Goal: Task Accomplishment & Management: Manage account settings

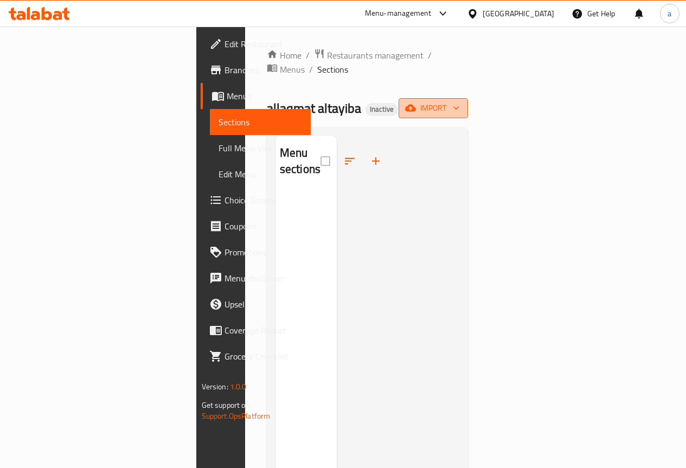
click at [462, 103] on icon "button" at bounding box center [456, 108] width 11 height 11
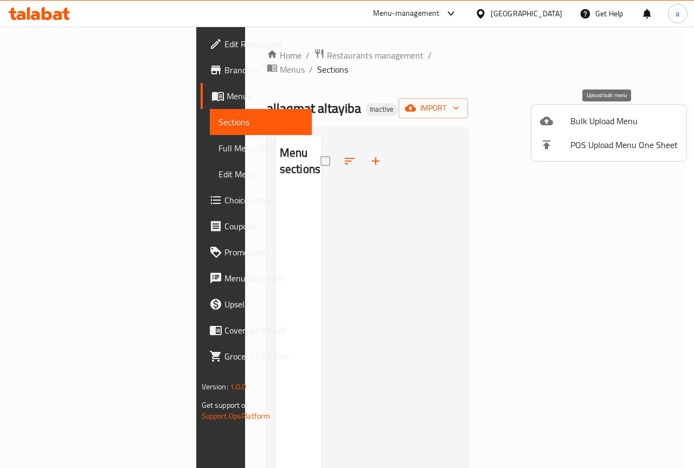
click at [596, 116] on span "Bulk Upload Menu" at bounding box center [624, 120] width 107 height 13
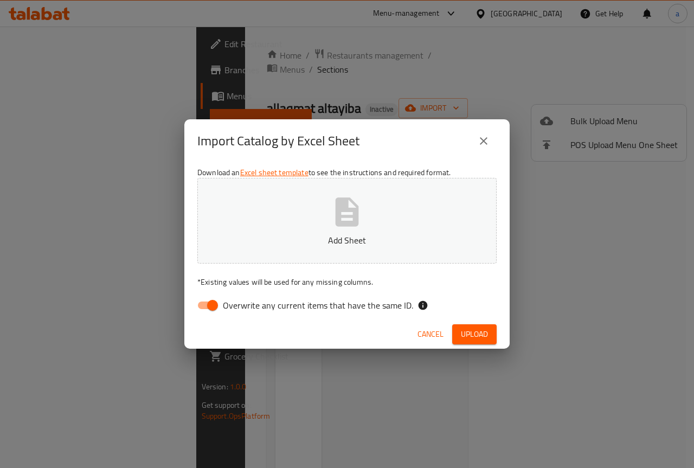
click at [202, 307] on input "Overwrite any current items that have the same ID." at bounding box center [213, 305] width 62 height 21
checkbox input "false"
click at [345, 220] on icon "button" at bounding box center [347, 212] width 35 height 35
click at [483, 139] on icon "close" at bounding box center [484, 141] width 8 height 8
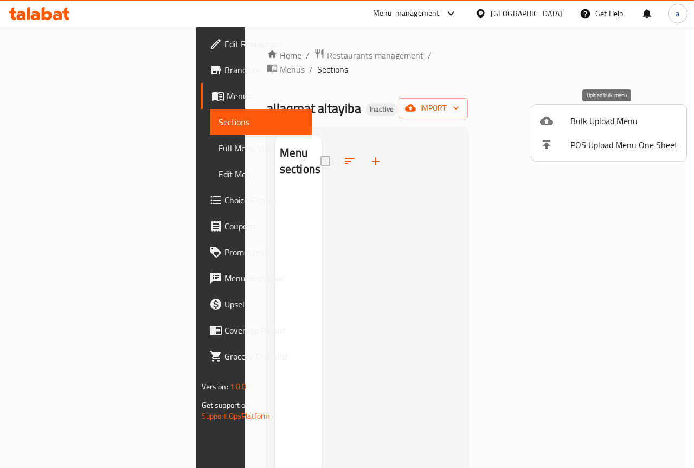
click at [615, 121] on span "Bulk Upload Menu" at bounding box center [624, 120] width 107 height 13
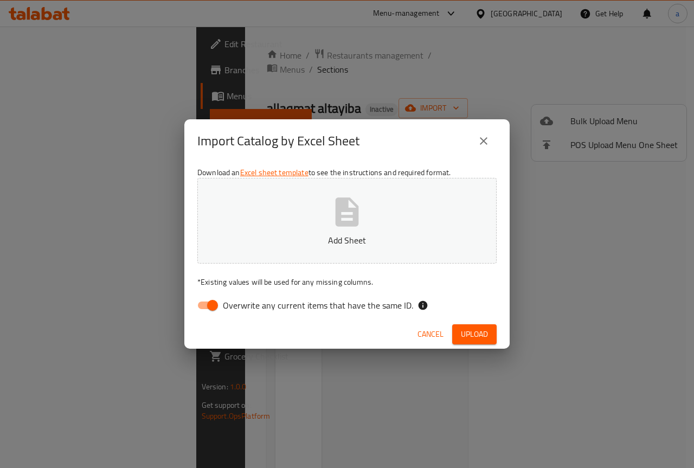
click at [204, 310] on input "Overwrite any current items that have the same ID." at bounding box center [213, 305] width 62 height 21
checkbox input "false"
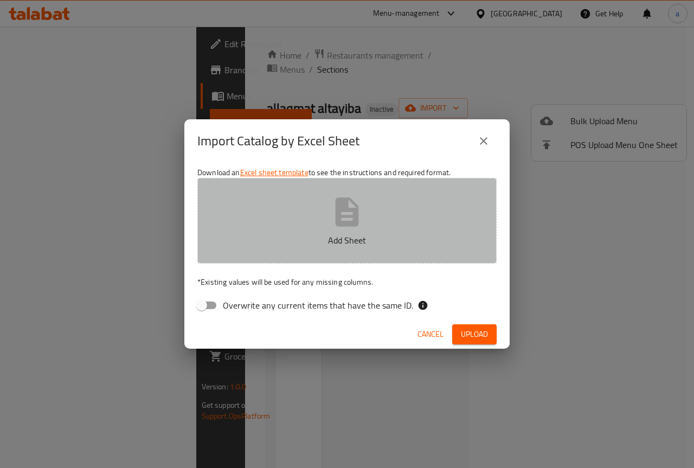
click at [358, 208] on icon "button" at bounding box center [347, 211] width 23 height 29
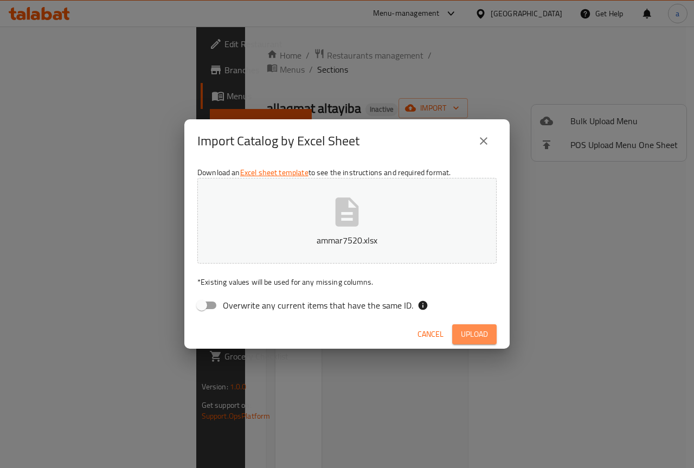
click at [473, 337] on span "Upload" at bounding box center [474, 335] width 27 height 14
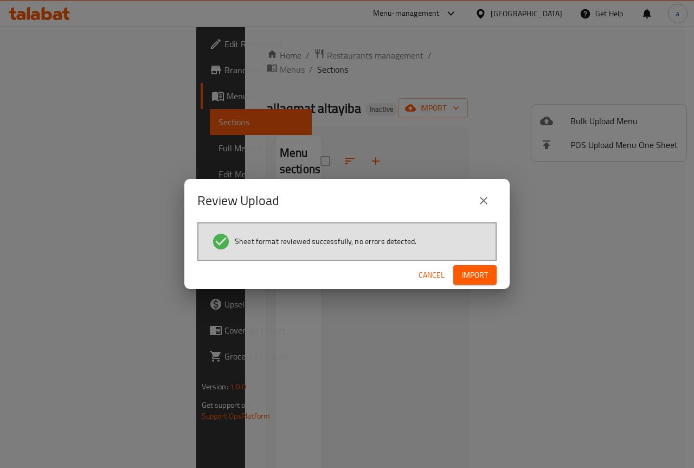
click at [477, 272] on span "Import" at bounding box center [475, 276] width 26 height 14
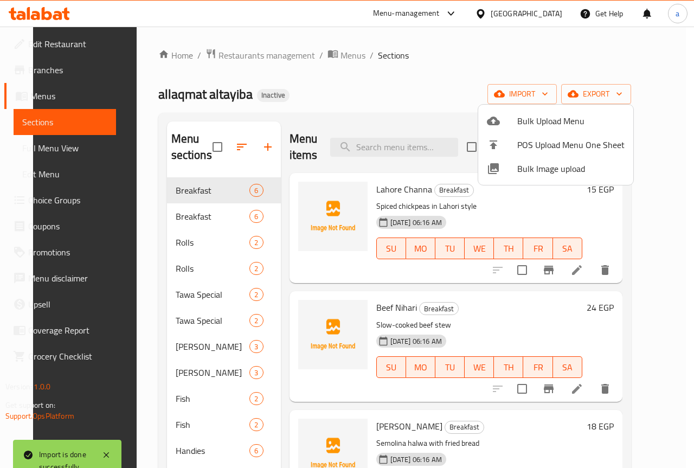
scroll to position [359, 0]
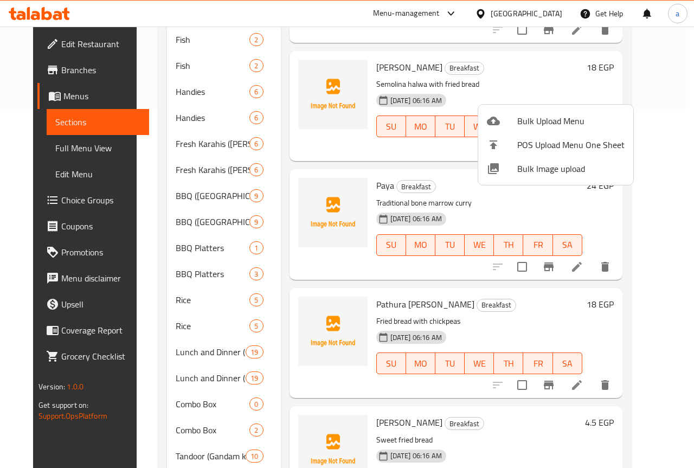
click at [668, 100] on div at bounding box center [347, 234] width 694 height 468
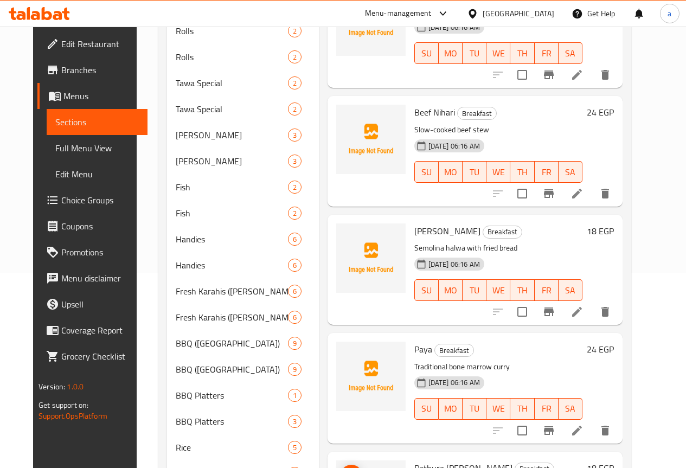
scroll to position [0, 0]
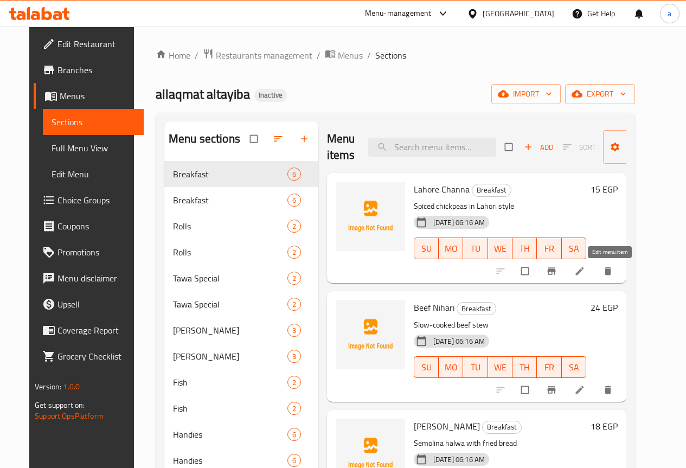
click at [585, 269] on icon at bounding box center [580, 271] width 11 height 11
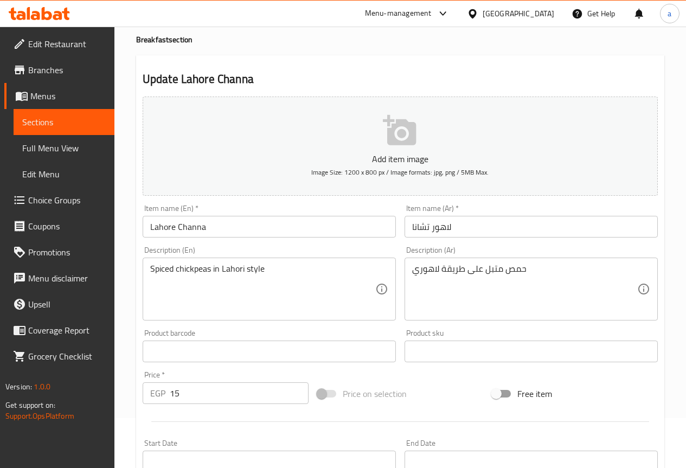
scroll to position [109, 0]
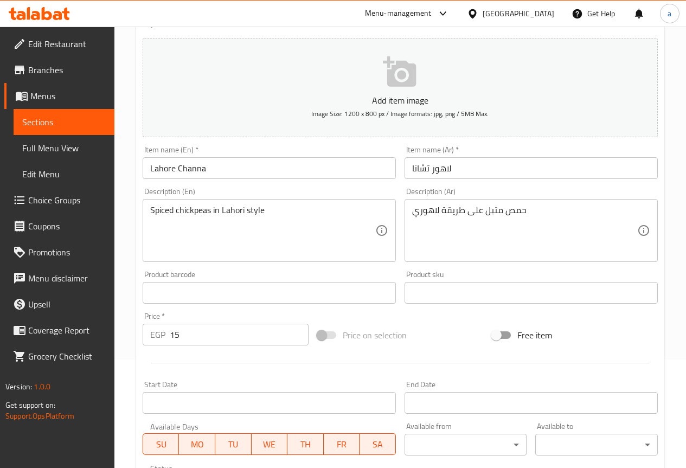
click at [207, 24] on div "Menu-management Egypt Get Help a" at bounding box center [343, 14] width 686 height 26
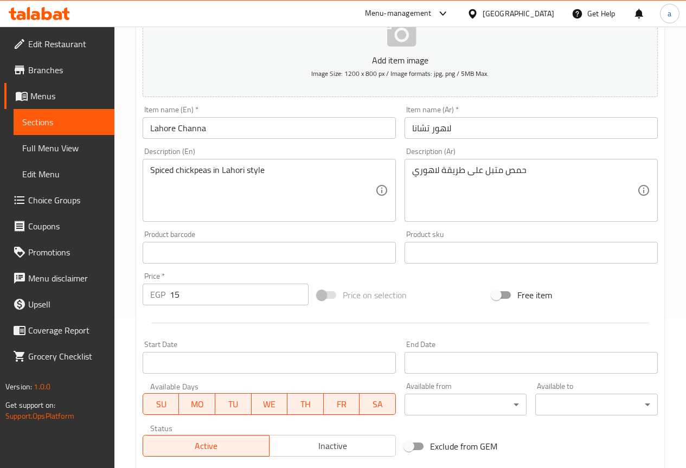
scroll to position [136, 0]
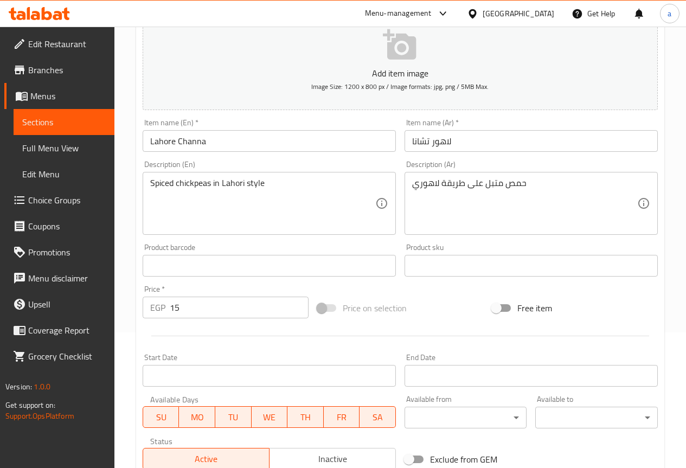
click at [150, 120] on div "Item name (En)   * Lahore Channa Item name (En) *" at bounding box center [269, 135] width 253 height 33
click at [231, 144] on input "Lahore Channa" at bounding box center [269, 141] width 253 height 22
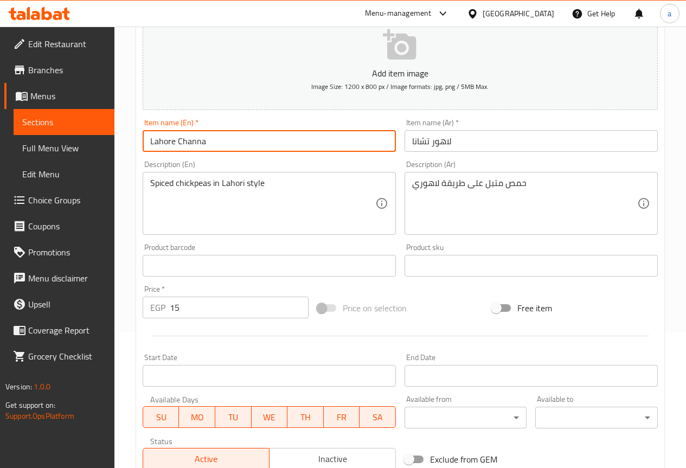
click at [435, 114] on div "Item name (Ar)   * لاهور تشانا Item name (Ar) *" at bounding box center [531, 135] width 262 height 42
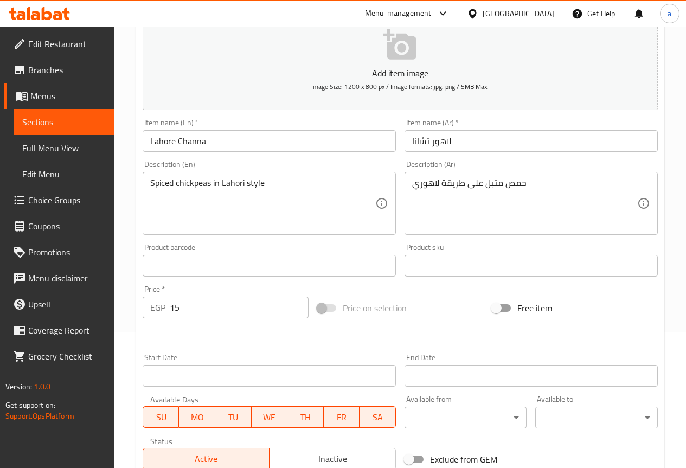
click at [165, 160] on div "Description (En) Spiced chickpeas in Lahori style Description (En)" at bounding box center [269, 197] width 262 height 83
click at [442, 161] on div "Description (Ar) حمص متبل على طريقة لاهوري Description (Ar)" at bounding box center [531, 198] width 253 height 74
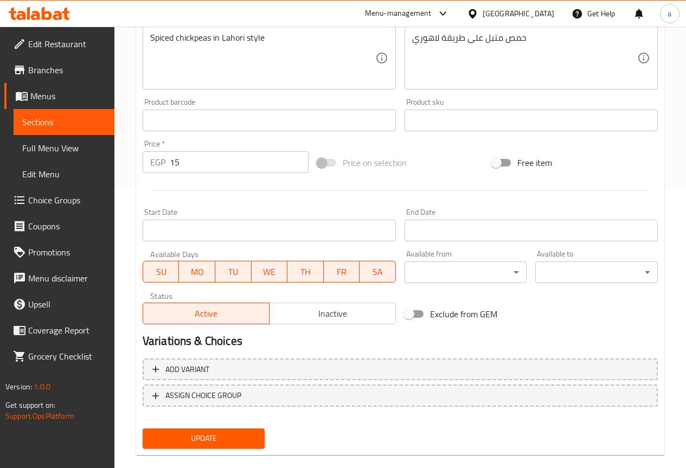
scroll to position [298, 0]
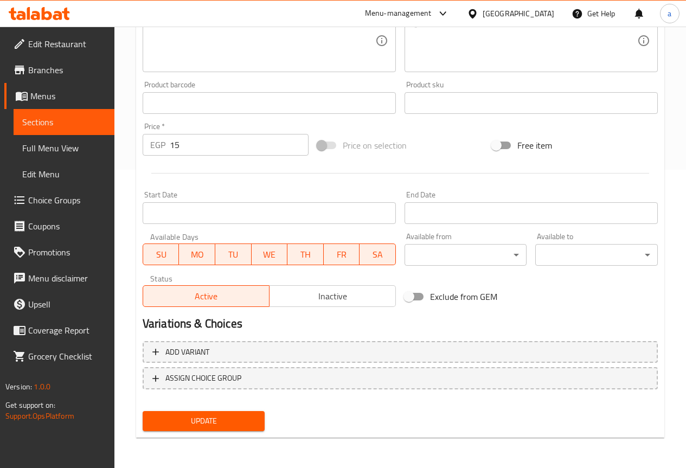
click at [163, 119] on div "Price   * EGP 15 Price *" at bounding box center [225, 139] width 175 height 42
click at [200, 425] on span "Update" at bounding box center [203, 421] width 105 height 14
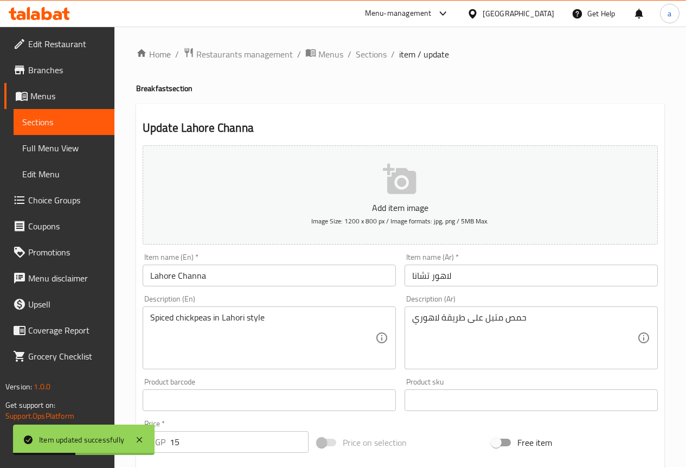
scroll to position [0, 0]
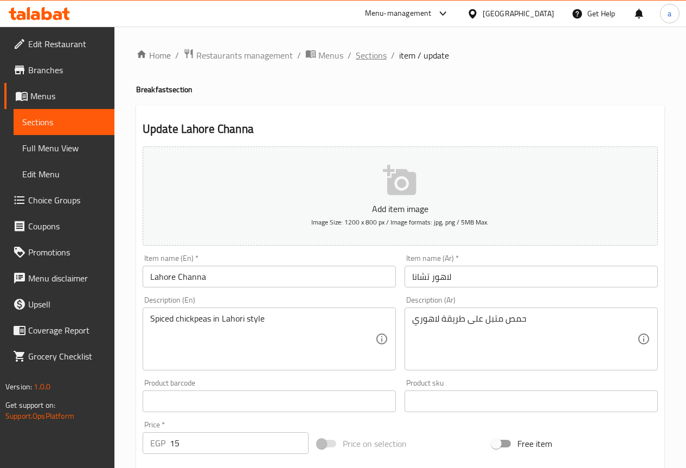
click at [369, 54] on span "Sections" at bounding box center [371, 55] width 31 height 13
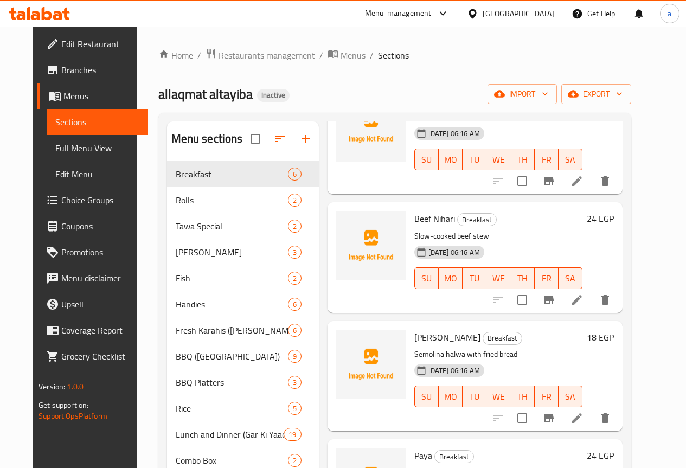
scroll to position [109, 0]
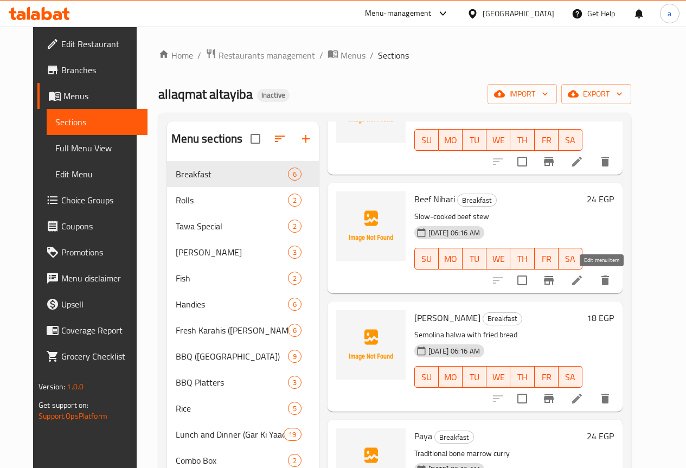
click at [584, 280] on icon at bounding box center [577, 280] width 13 height 13
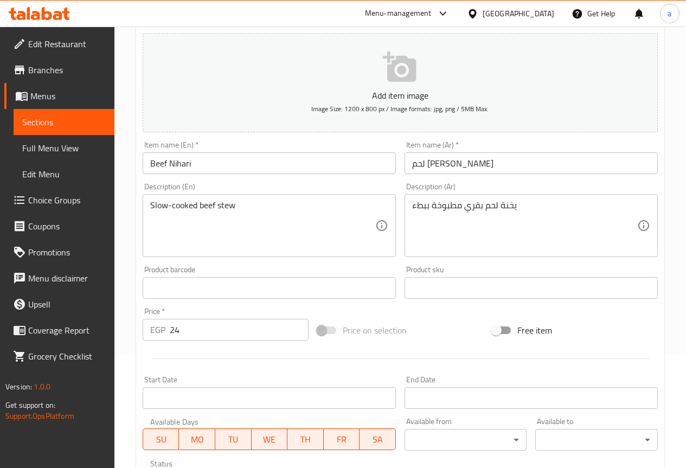
scroll to position [109, 0]
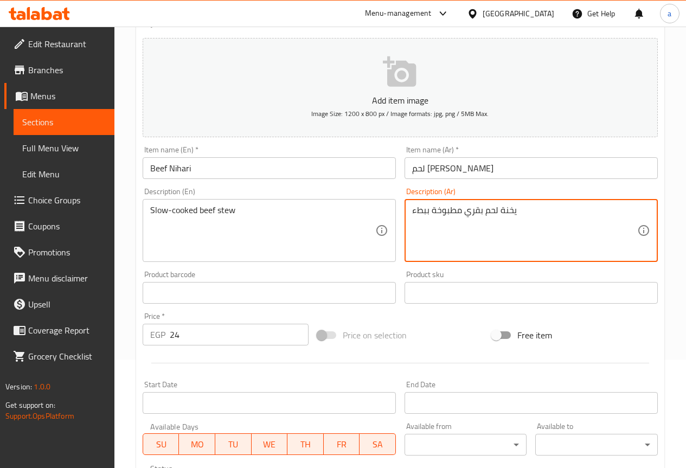
drag, startPoint x: 501, startPoint y: 210, endPoint x: 551, endPoint y: 210, distance: 49.4
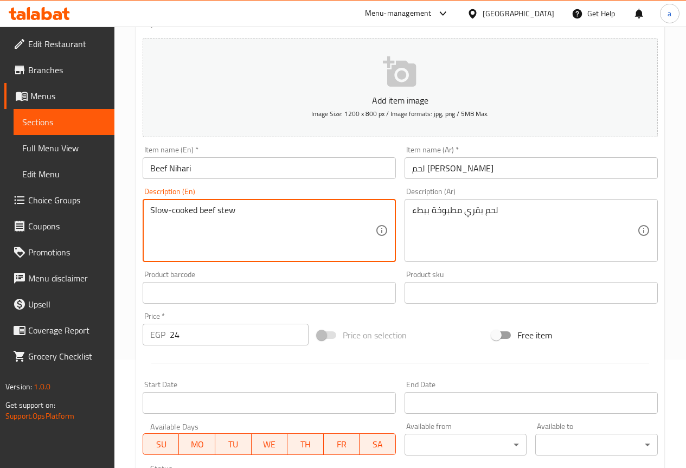
drag, startPoint x: 218, startPoint y: 210, endPoint x: 236, endPoint y: 212, distance: 18.6
click at [236, 212] on textarea "Slow-cooked beef stew" at bounding box center [262, 231] width 225 height 52
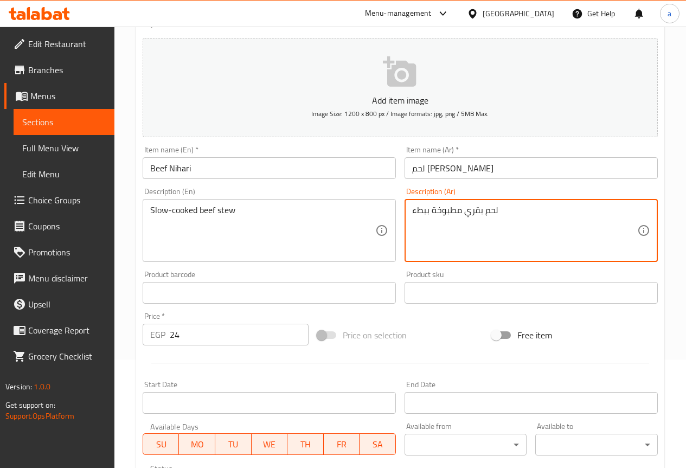
paste textarea "يخنة"
click at [417, 210] on textarea "لحم بقري مطبوخة ببطء" at bounding box center [524, 231] width 225 height 52
drag, startPoint x: 414, startPoint y: 210, endPoint x: 694, endPoint y: 220, distance: 280.1
click at [686, 216] on html "​ Menu-management Egypt Get Help a Edit Restaurant Branches Menus Sections Full…" at bounding box center [343, 125] width 686 height 468
click at [488, 216] on textarea "لحم بقري مطبوخة ببطء" at bounding box center [524, 231] width 225 height 52
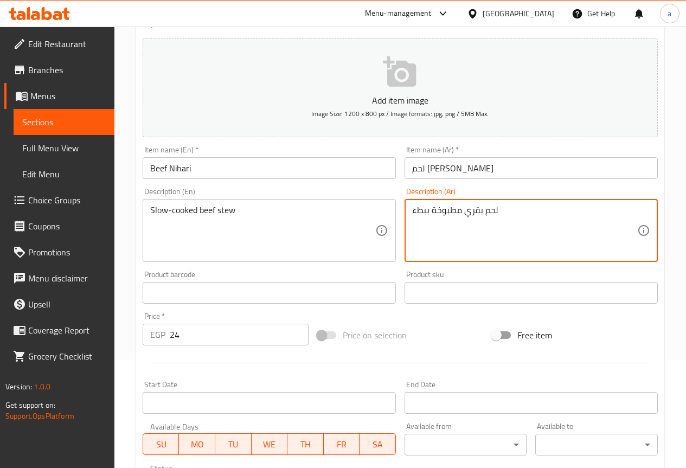
click at [507, 214] on textarea "لحم بقري مطبوخة ببطء" at bounding box center [524, 231] width 225 height 52
click at [415, 211] on textarea "لحم بقري مطبوخة ببطء" at bounding box center [524, 231] width 225 height 52
paste textarea "يخنة"
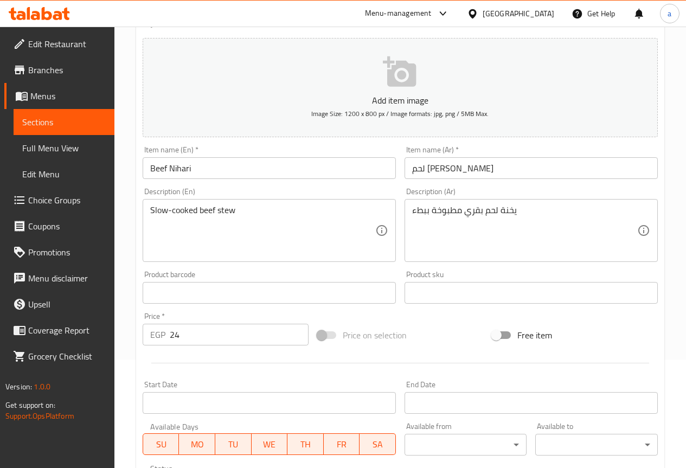
click at [411, 232] on div "يخنة لحم بقري مطبوخة ببطء Description (Ar)" at bounding box center [531, 230] width 253 height 63
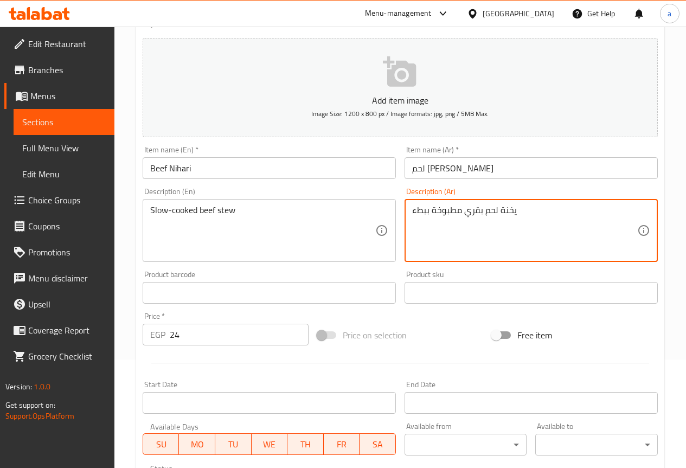
click at [532, 237] on textarea "يخنة لحم بقري مطبوخة ببطء" at bounding box center [524, 231] width 225 height 52
type textarea "يخنة لحم بقري مطبوخة ببطء"
drag, startPoint x: 412, startPoint y: 231, endPoint x: 694, endPoint y: 213, distance: 282.1
click at [686, 212] on html "​ Menu-management Egypt Get Help a Edit Restaurant Branches Menus Sections Full…" at bounding box center [343, 125] width 686 height 468
click at [539, 234] on textarea "يخنة لحم بقري مطبوخة ببطء" at bounding box center [524, 231] width 225 height 52
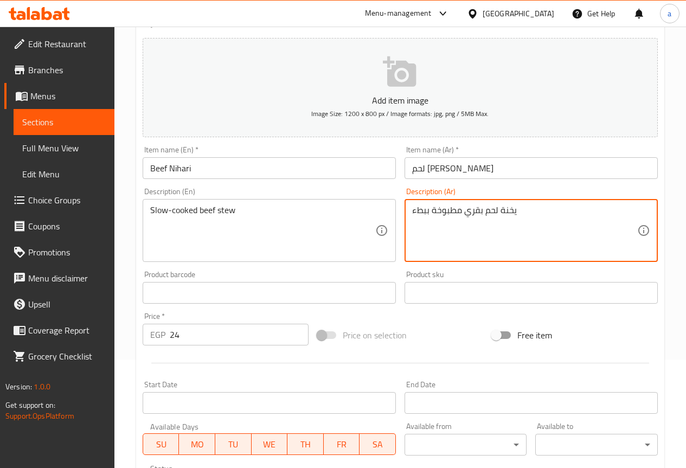
drag, startPoint x: 514, startPoint y: 231, endPoint x: 387, endPoint y: 244, distance: 127.6
click at [387, 244] on div "Add item image Image Size: 1200 x 800 px / Image formats: jpg, png / 5MB Max. I…" at bounding box center [400, 268] width 524 height 468
click at [455, 235] on textarea "يخنة لحم بقري مطبوخة ببطء" at bounding box center [524, 231] width 225 height 52
click at [458, 234] on textarea "يخنة لحم بقري مطبوخة ببطء" at bounding box center [524, 231] width 225 height 52
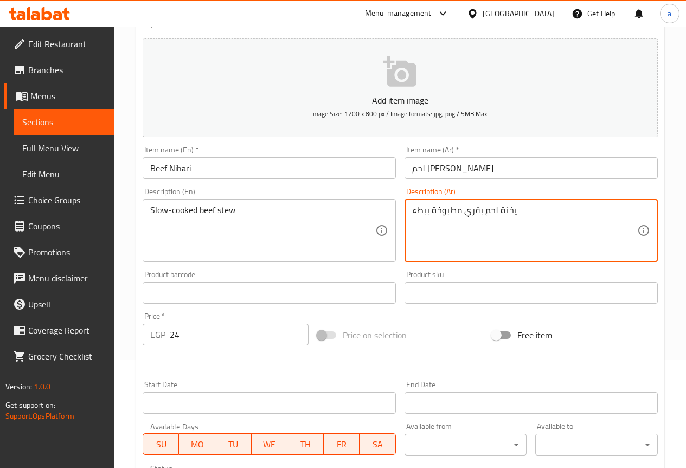
click at [458, 234] on textarea "يخنة لحم بقري مطبوخة ببطء" at bounding box center [524, 231] width 225 height 52
click at [480, 213] on textarea "يخنة لحم بقري مطبوخة ببطء" at bounding box center [524, 231] width 225 height 52
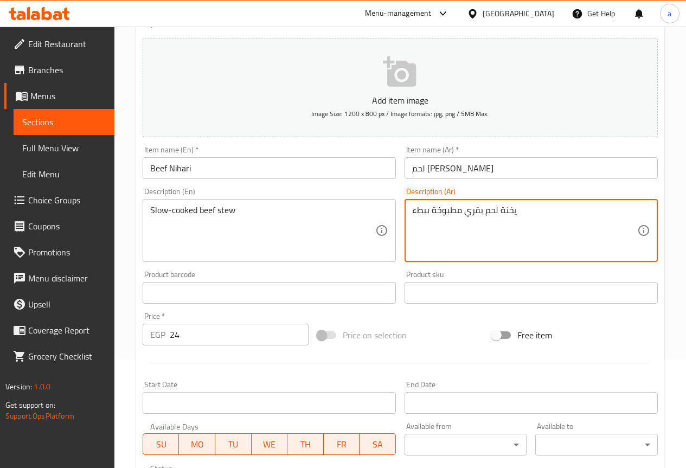
click at [480, 213] on textarea "يخنة لحم بقري مطبوخة ببطء" at bounding box center [524, 231] width 225 height 52
paste textarea "يخنة لحم بقري مطبوخة ببطء"
type textarea "يخنة لحم بقري مطبوخة ببطء"
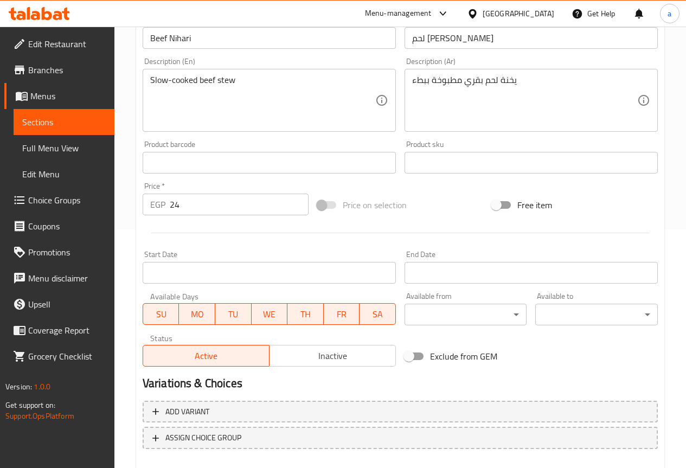
scroll to position [298, 0]
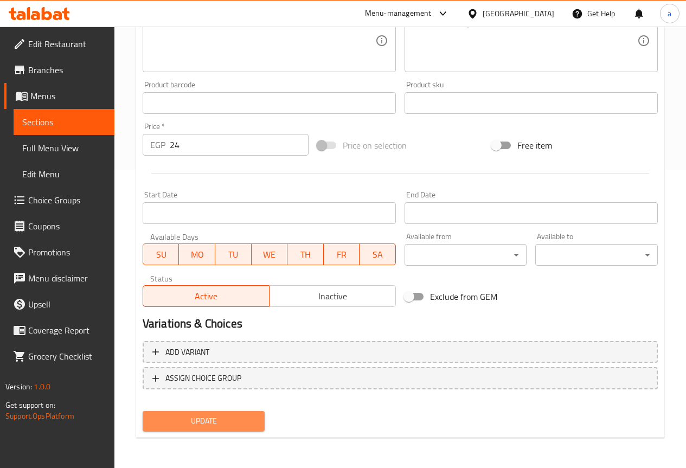
click at [195, 429] on button "Update" at bounding box center [204, 421] width 123 height 20
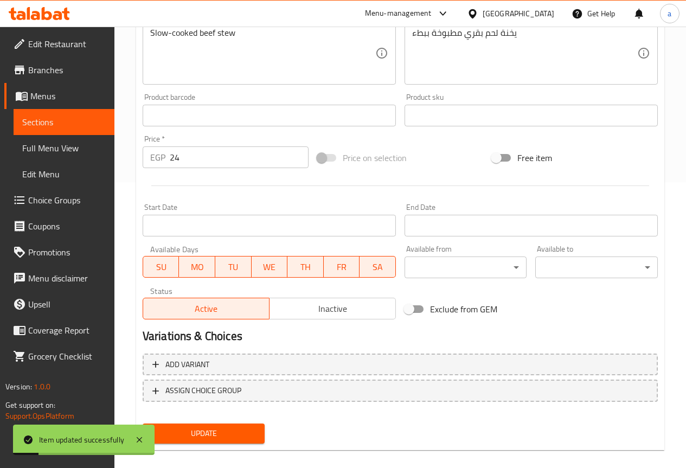
scroll to position [0, 0]
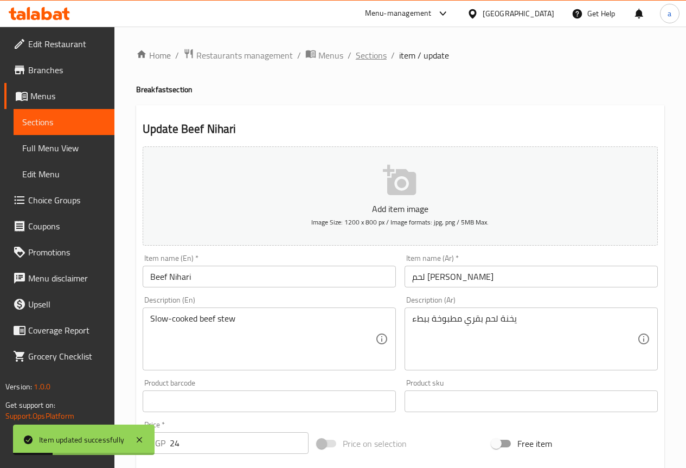
click at [363, 58] on span "Sections" at bounding box center [371, 55] width 31 height 13
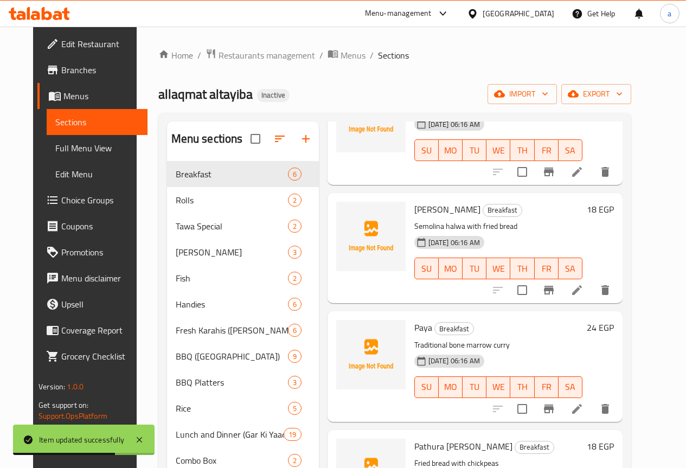
scroll to position [252, 0]
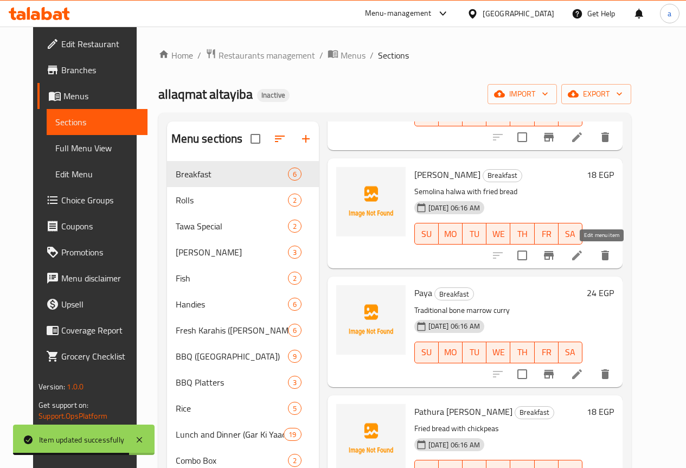
click at [582, 256] on icon at bounding box center [577, 256] width 10 height 10
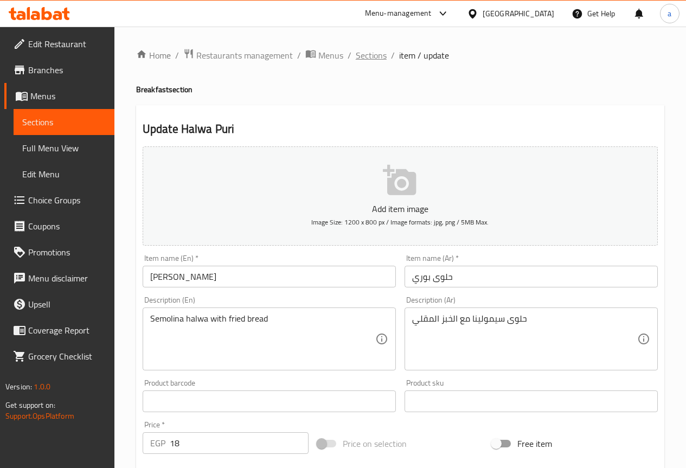
click at [372, 56] on span "Sections" at bounding box center [371, 55] width 31 height 13
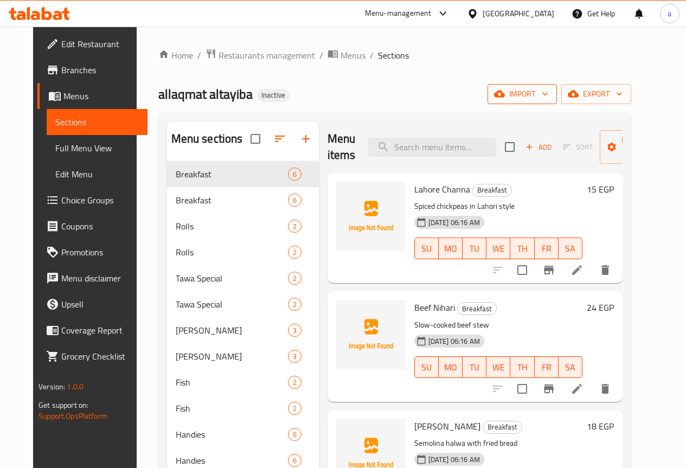
click at [551, 99] on icon "button" at bounding box center [545, 93] width 11 height 11
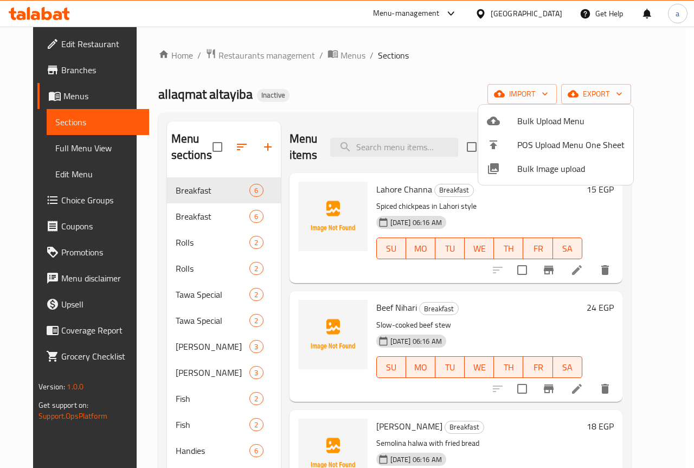
click at [634, 94] on div at bounding box center [347, 234] width 694 height 468
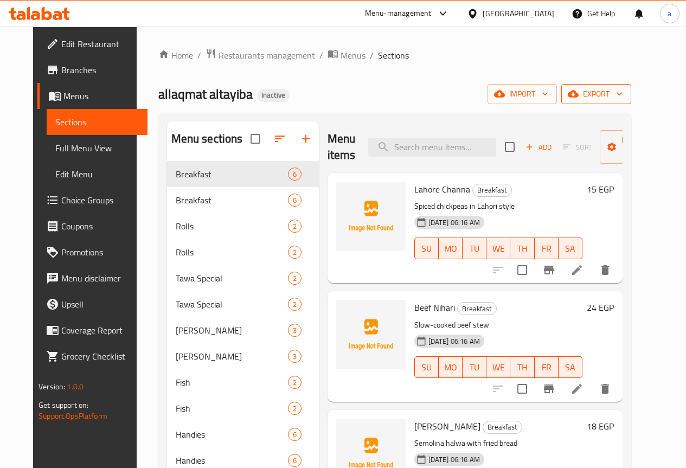
click at [623, 94] on span "export" at bounding box center [596, 94] width 53 height 14
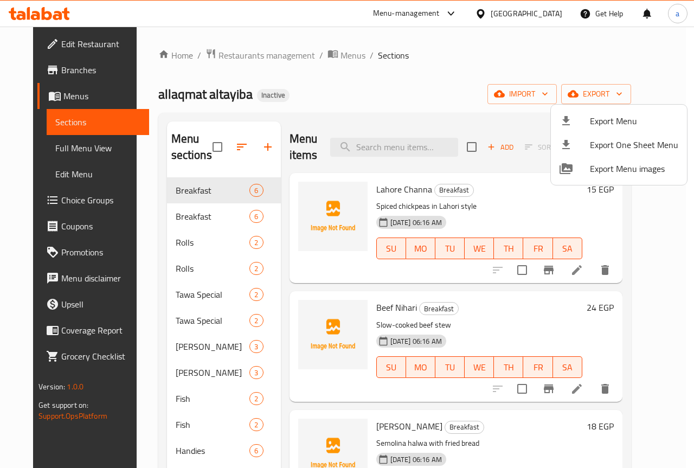
click at [475, 95] on div at bounding box center [347, 234] width 694 height 468
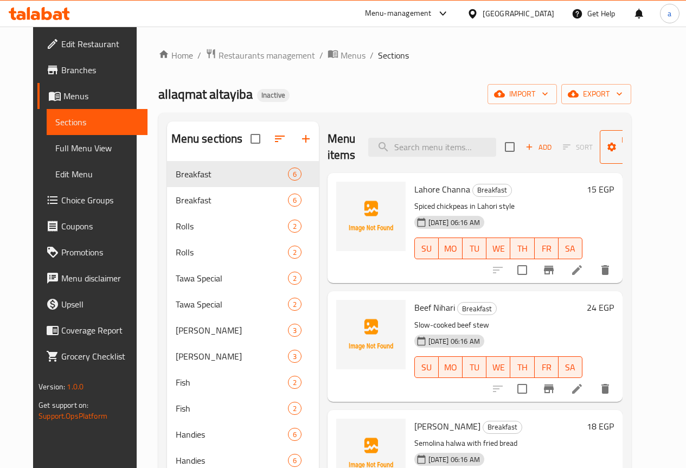
click at [609, 147] on span "Manage items" at bounding box center [636, 146] width 55 height 27
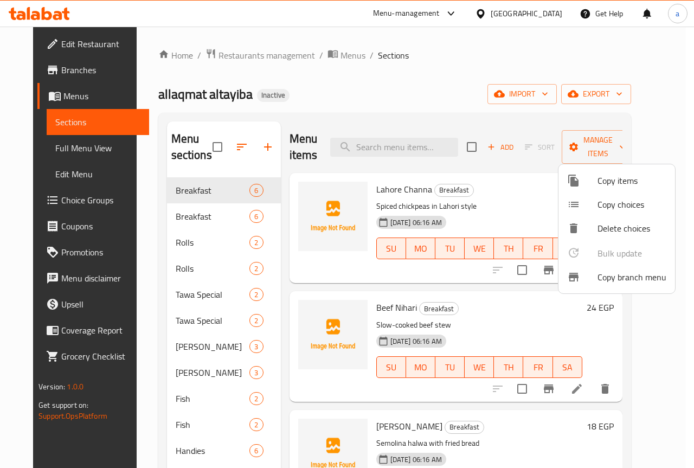
click at [320, 52] on div at bounding box center [347, 234] width 694 height 468
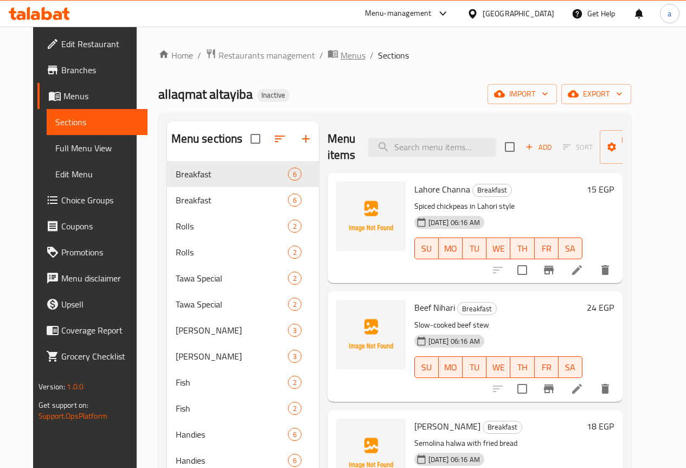
click at [341, 61] on span "Menus" at bounding box center [353, 55] width 25 height 13
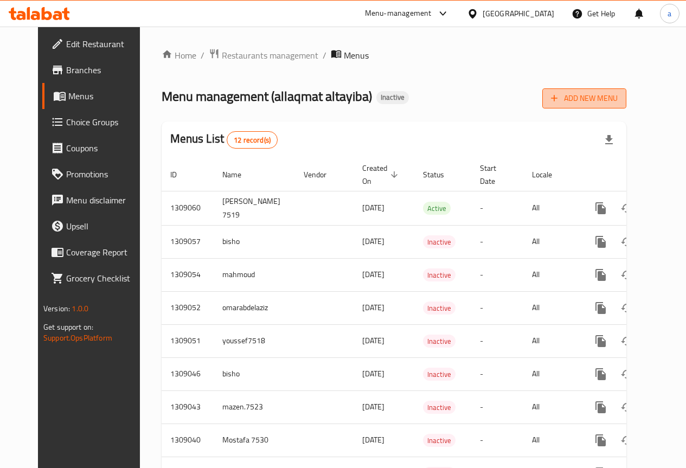
click at [606, 102] on span "Add New Menu" at bounding box center [584, 99] width 67 height 14
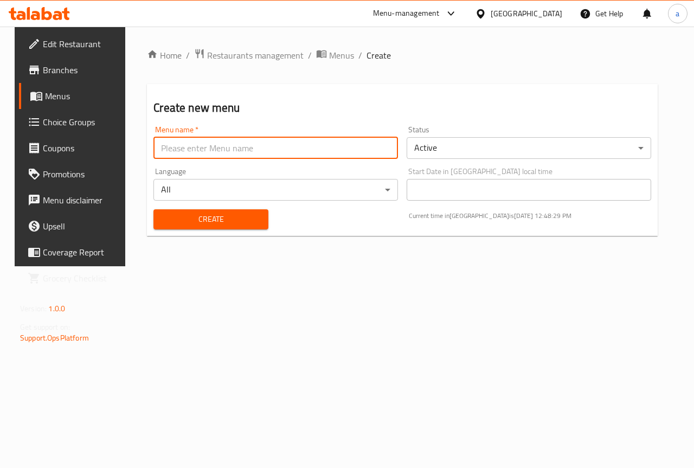
click at [265, 150] on input "text" at bounding box center [276, 148] width 245 height 22
type input "ammar 7520"
click at [226, 213] on span "Create" at bounding box center [210, 220] width 97 height 14
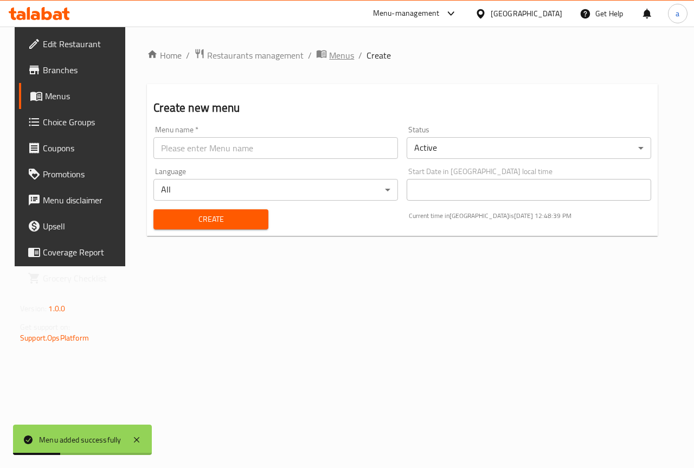
click at [316, 56] on icon "breadcrumb" at bounding box center [321, 53] width 11 height 11
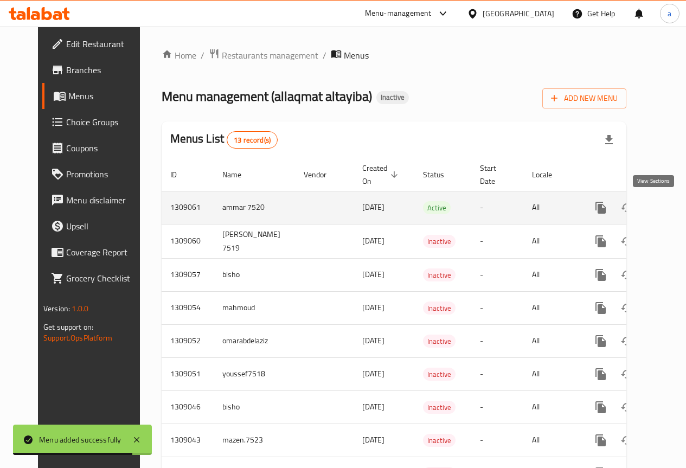
click at [674, 209] on icon "enhanced table" at bounding box center [679, 208] width 10 height 10
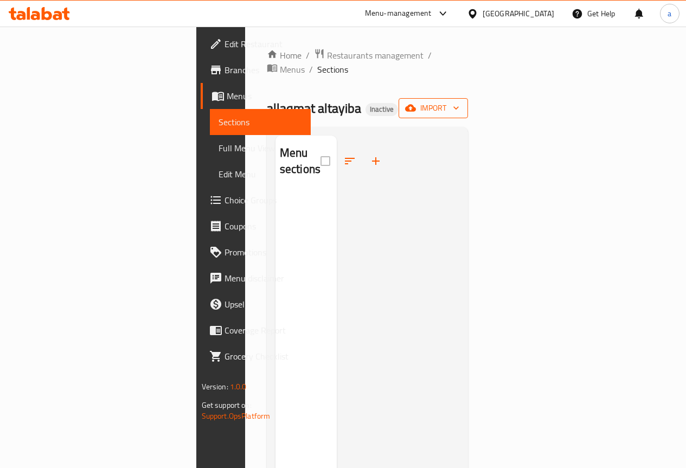
click at [460, 101] on span "import" at bounding box center [433, 108] width 52 height 14
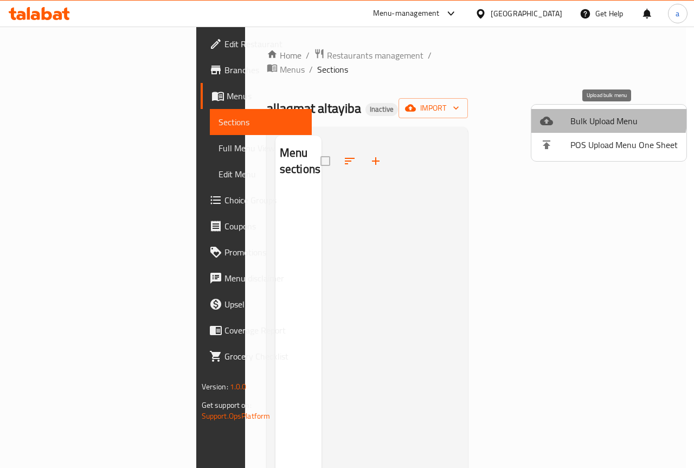
click at [573, 112] on li "Bulk Upload Menu" at bounding box center [609, 121] width 155 height 24
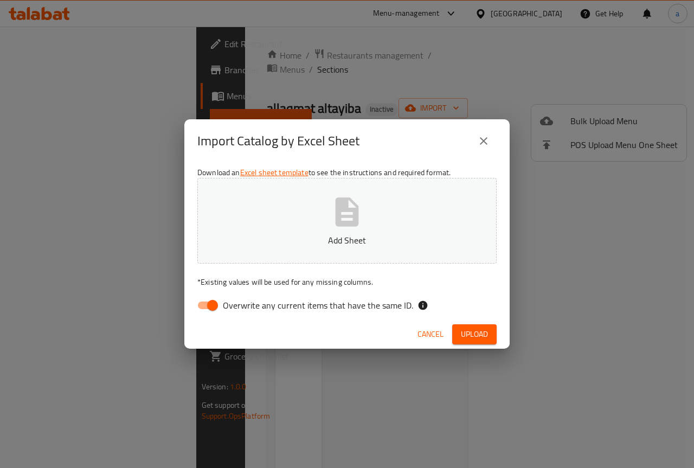
click at [209, 308] on input "Overwrite any current items that have the same ID." at bounding box center [213, 305] width 62 height 21
checkbox input "false"
click at [482, 139] on icon "close" at bounding box center [484, 141] width 8 height 8
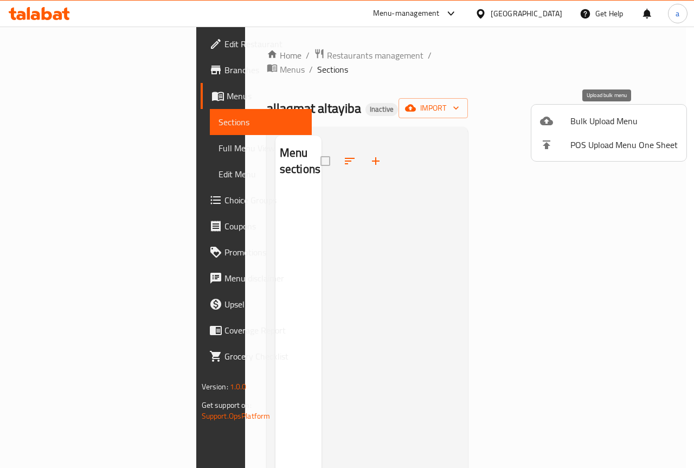
click at [564, 120] on div at bounding box center [555, 120] width 30 height 13
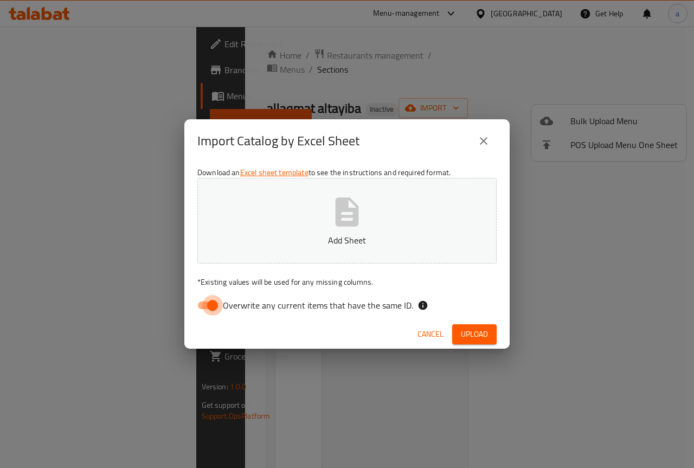
click at [214, 302] on input "Overwrite any current items that have the same ID." at bounding box center [213, 305] width 62 height 21
checkbox input "false"
click at [413, 235] on p "Add Sheet" at bounding box center [347, 240] width 266 height 13
click at [468, 333] on span "Upload" at bounding box center [474, 335] width 27 height 14
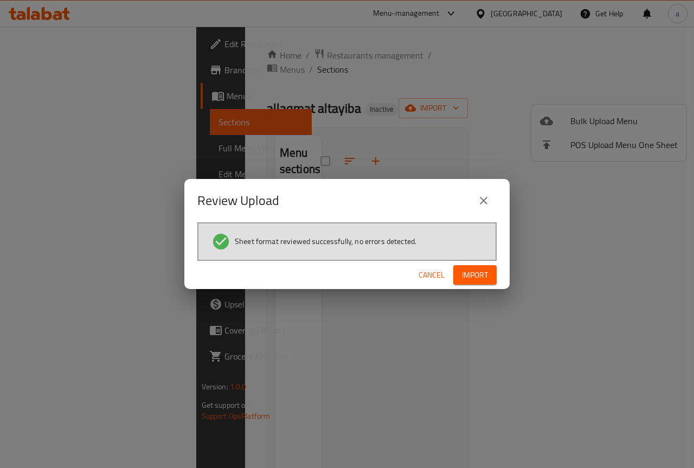
click at [474, 269] on span "Import" at bounding box center [475, 276] width 26 height 14
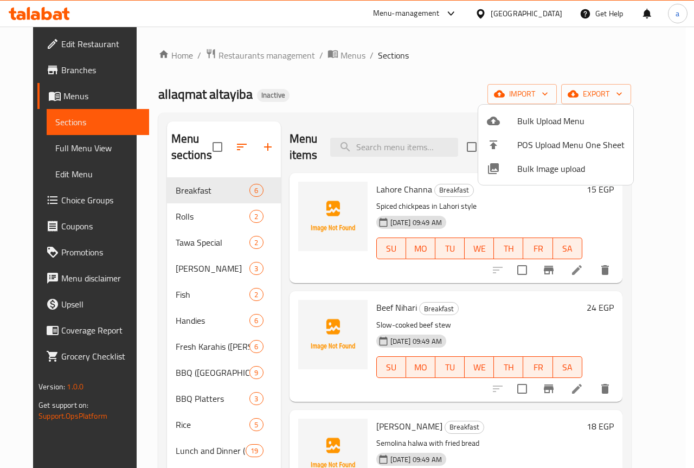
click at [396, 89] on div at bounding box center [347, 234] width 694 height 468
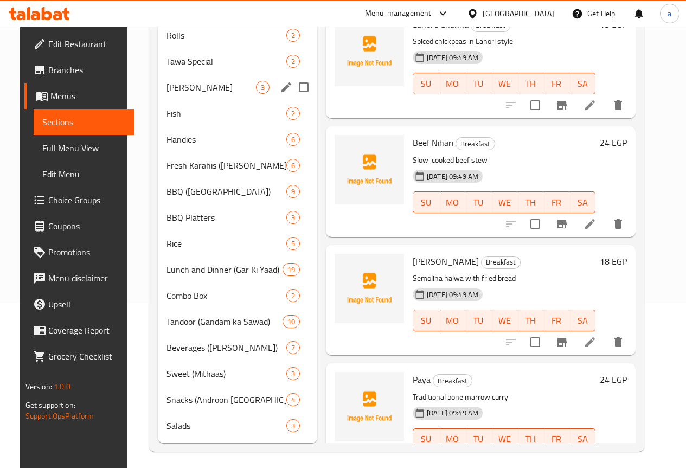
scroll to position [187, 0]
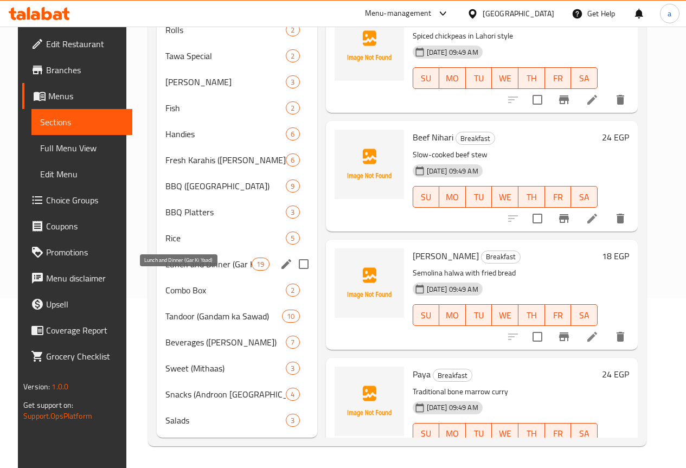
click at [194, 262] on span "Lunch and Dinner (Gar Ki Yaad)" at bounding box center [208, 264] width 86 height 13
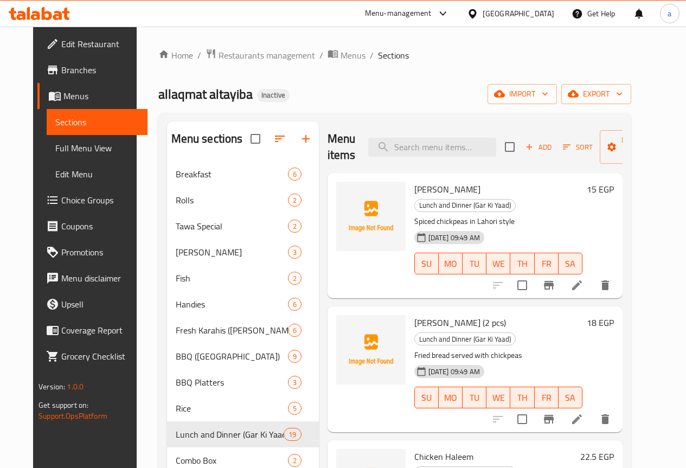
click at [58, 155] on span "Full Menu View" at bounding box center [97, 148] width 84 height 13
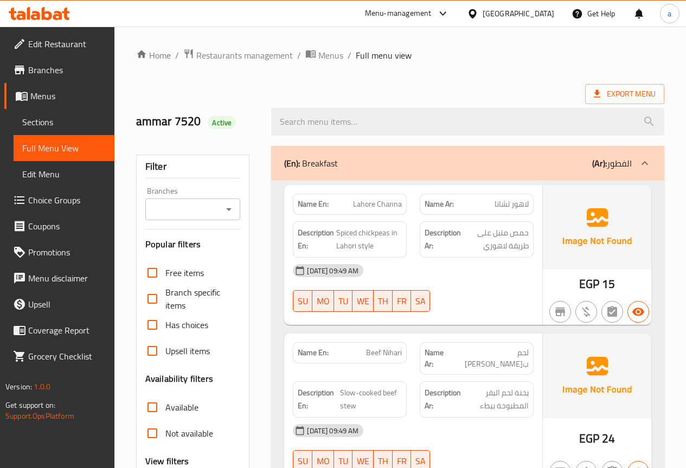
scroll to position [434, 0]
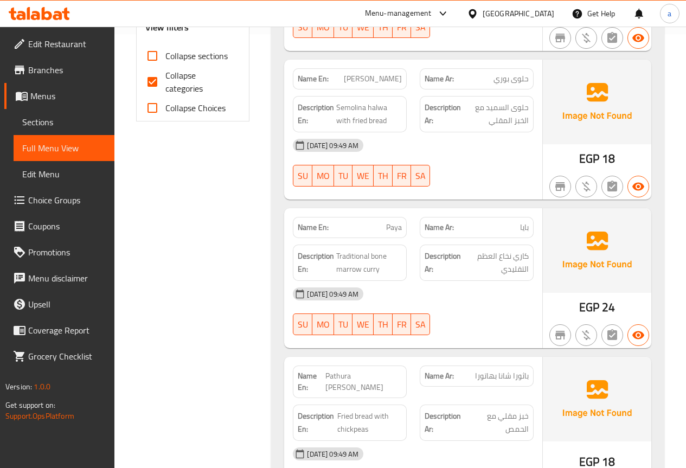
click at [152, 81] on input "Collapse categories" at bounding box center [152, 82] width 26 height 26
checkbox input "false"
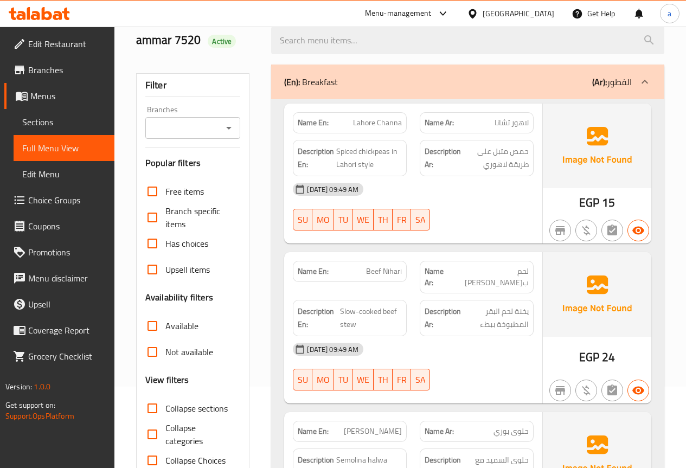
scroll to position [0, 0]
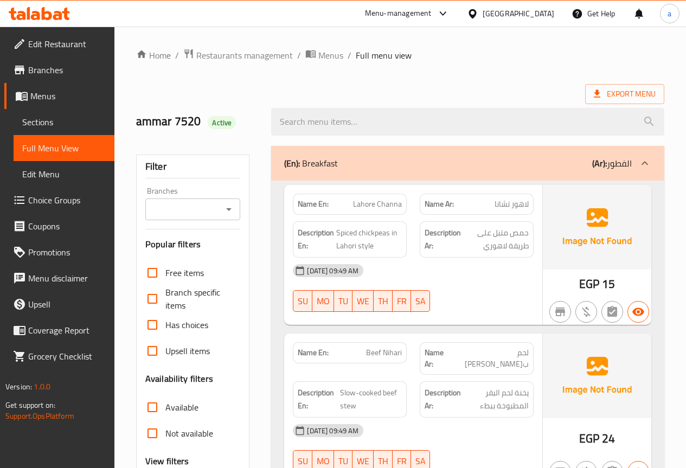
click at [357, 92] on div "Export Menu" at bounding box center [400, 94] width 528 height 20
click at [629, 92] on span "Export Menu" at bounding box center [625, 94] width 62 height 14
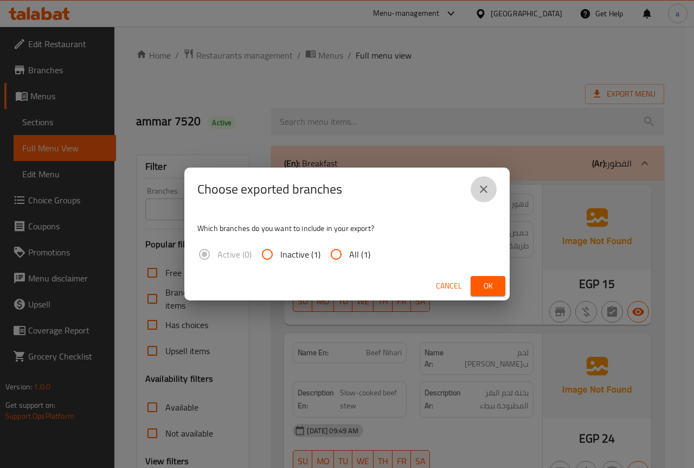
click at [481, 190] on icon "close" at bounding box center [483, 189] width 13 height 13
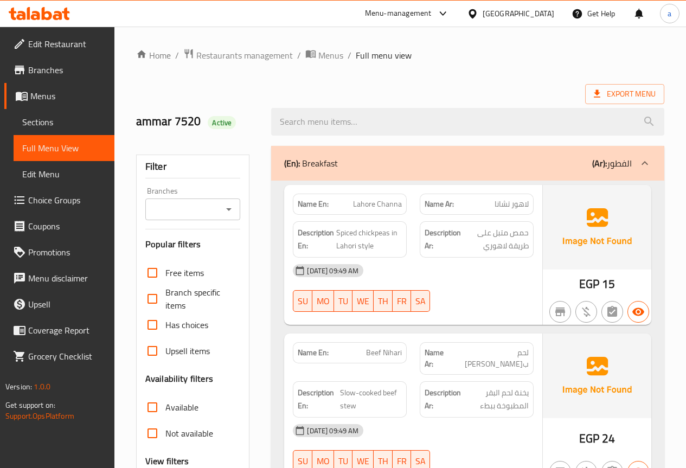
click at [486, 84] on div "Export Menu" at bounding box center [400, 94] width 528 height 20
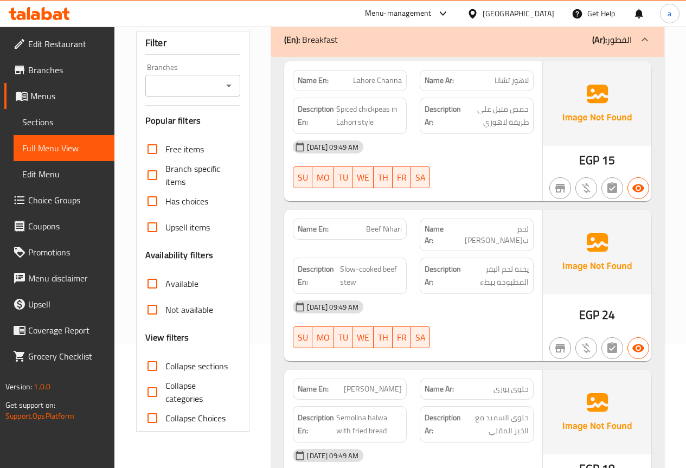
scroll to position [109, 0]
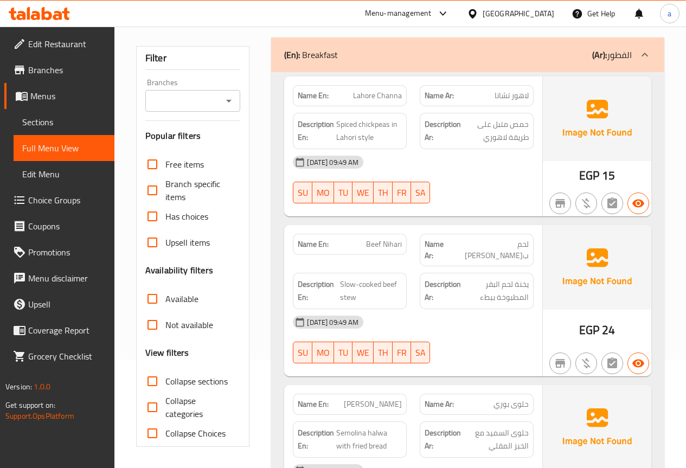
click at [59, 105] on link "Menus" at bounding box center [59, 96] width 110 height 26
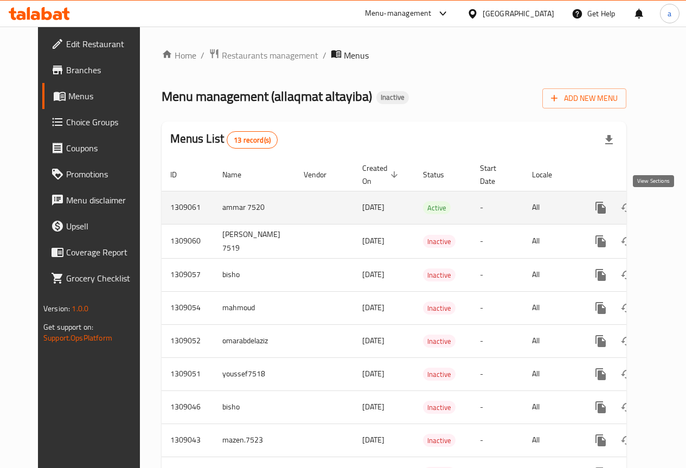
click at [673, 208] on icon "enhanced table" at bounding box center [679, 207] width 13 height 13
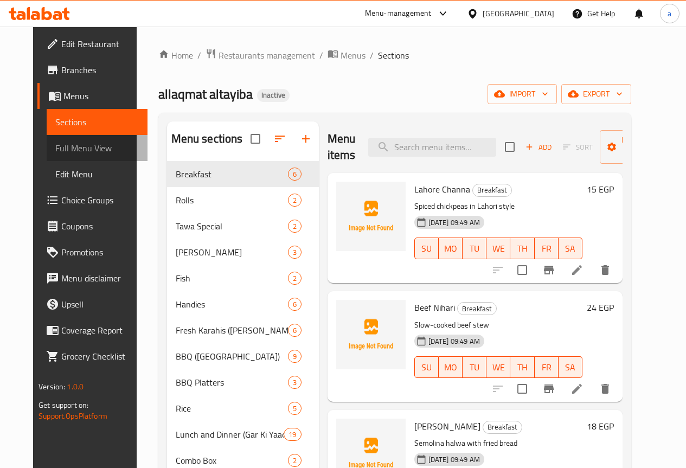
click at [55, 154] on span "Full Menu View" at bounding box center [97, 148] width 84 height 13
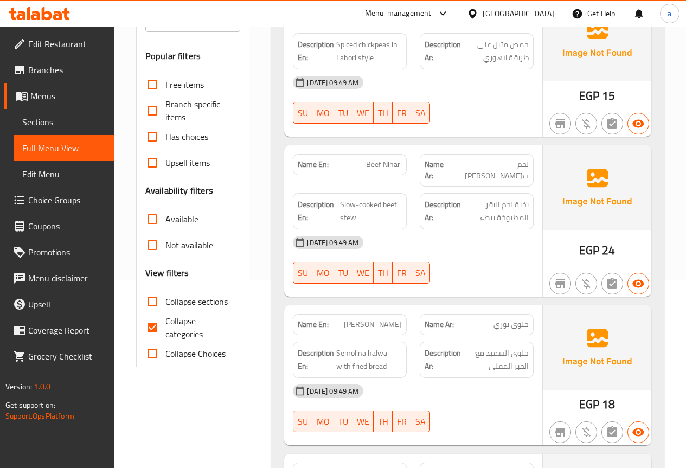
scroll to position [380, 0]
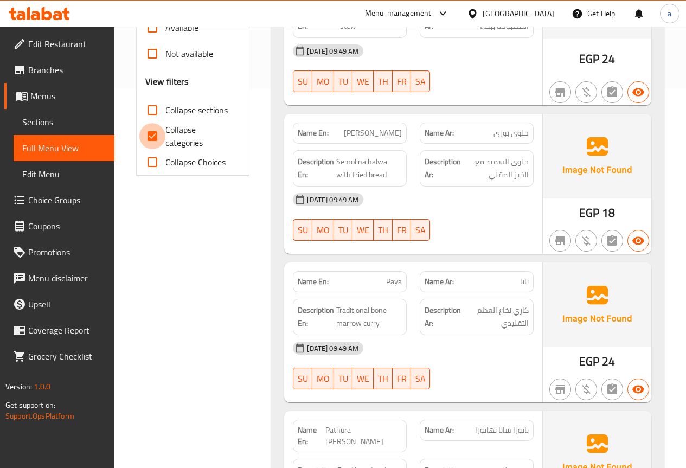
click at [163, 139] on input "Collapse categories" at bounding box center [152, 136] width 26 height 26
checkbox input "false"
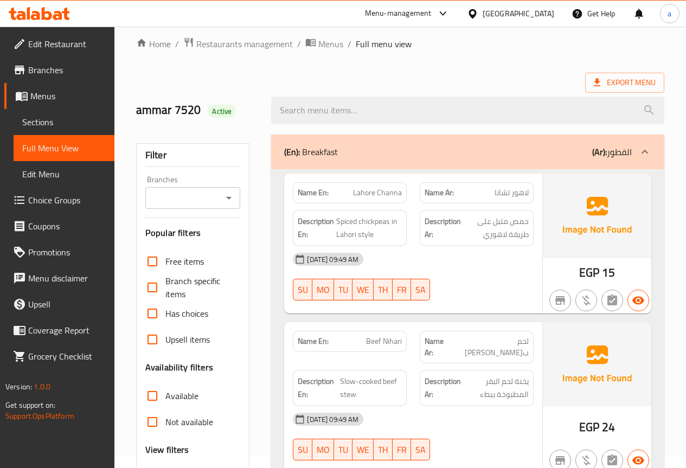
scroll to position [0, 0]
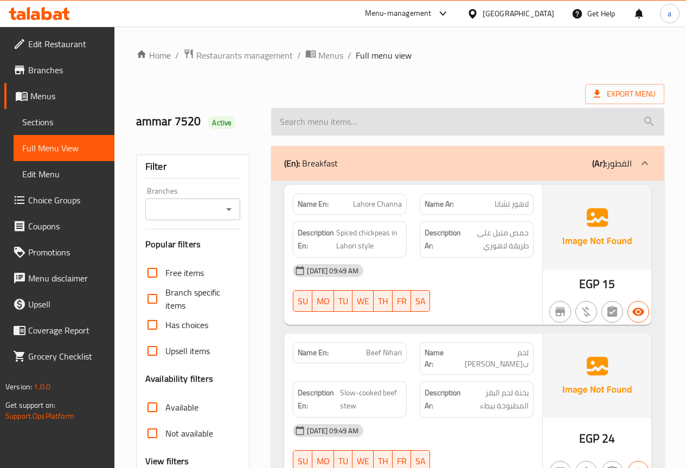
click at [372, 130] on input "search" at bounding box center [467, 122] width 393 height 28
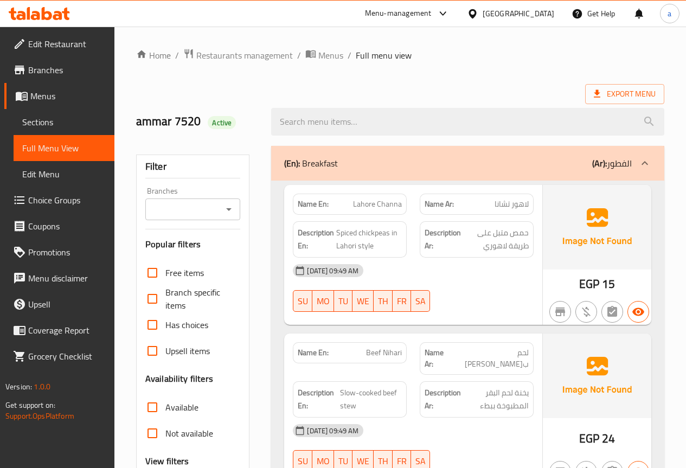
click at [367, 86] on div "Export Menu" at bounding box center [400, 94] width 528 height 20
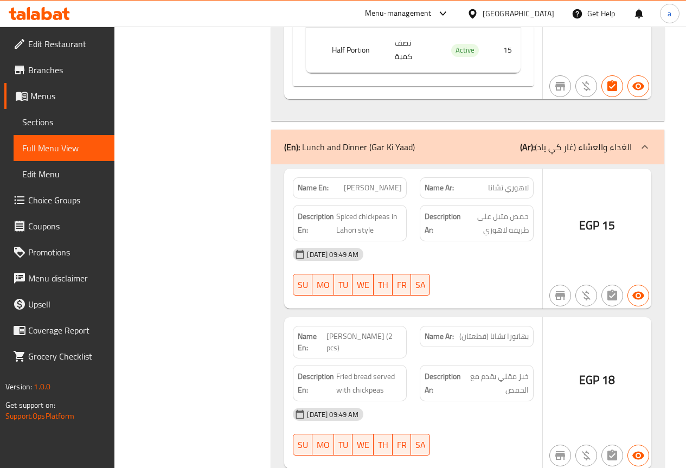
click at [486, 370] on span "خبز مقلي يقدم مع الحمص" at bounding box center [496, 383] width 66 height 27
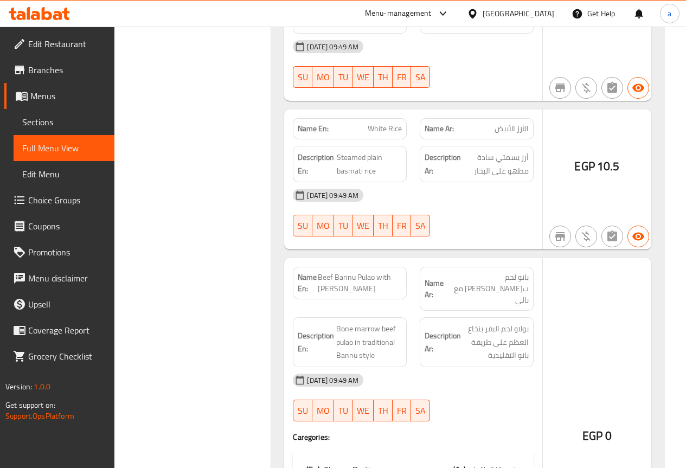
click at [146, 184] on div "Filter Branches Branches Popular filters Free items Branch specific items Has c…" at bounding box center [198, 359] width 136 height 18117
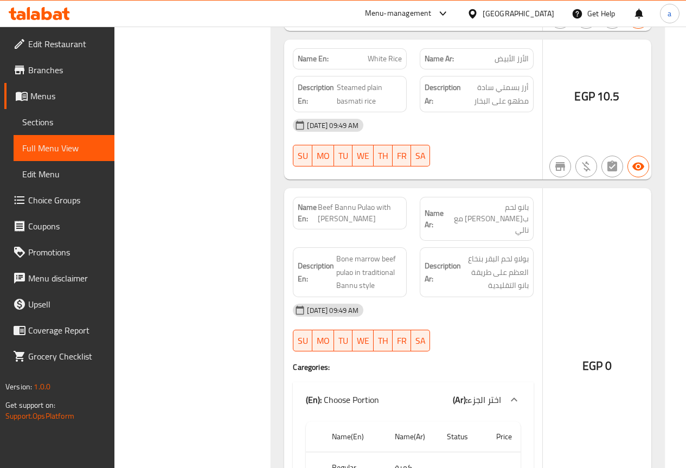
scroll to position [8903, 0]
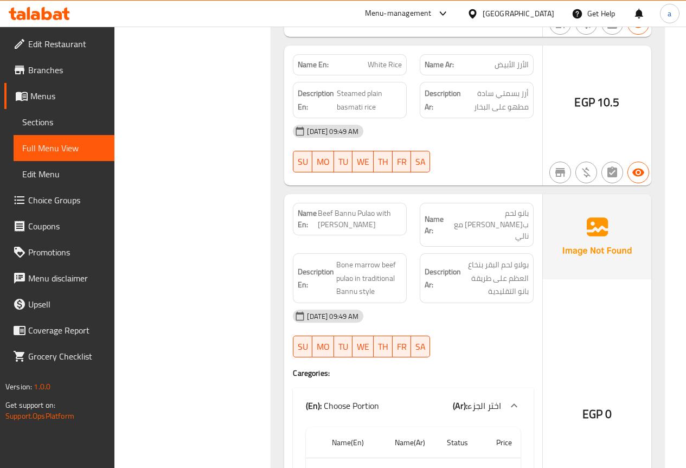
click at [195, 153] on div "Filter Branches Branches Popular filters Free items Branch specific items Has c…" at bounding box center [198, 295] width 136 height 18117
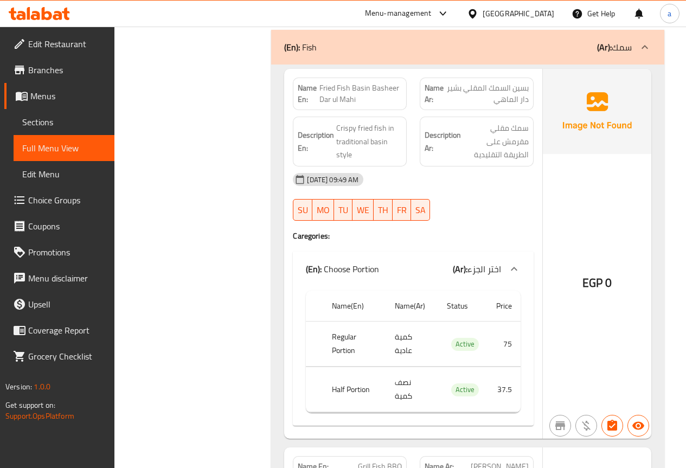
scroll to position [2421, 0]
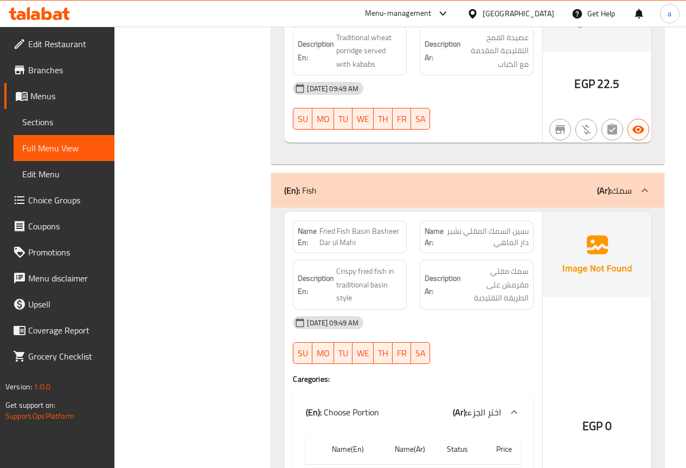
scroll to position [2313, 0]
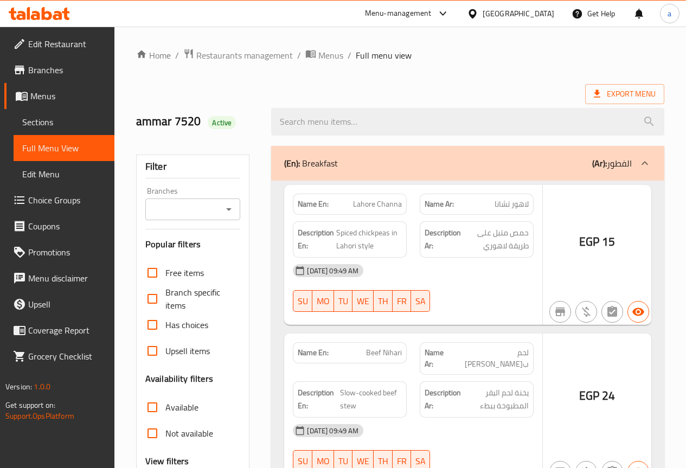
click at [51, 120] on div at bounding box center [343, 234] width 686 height 468
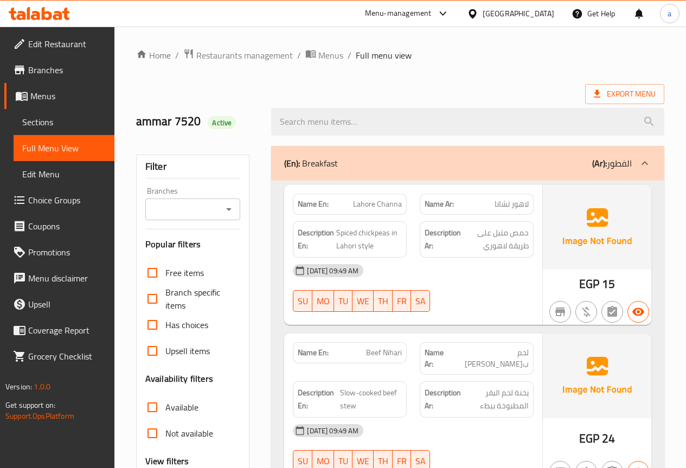
click at [51, 120] on span "Sections" at bounding box center [64, 122] width 84 height 13
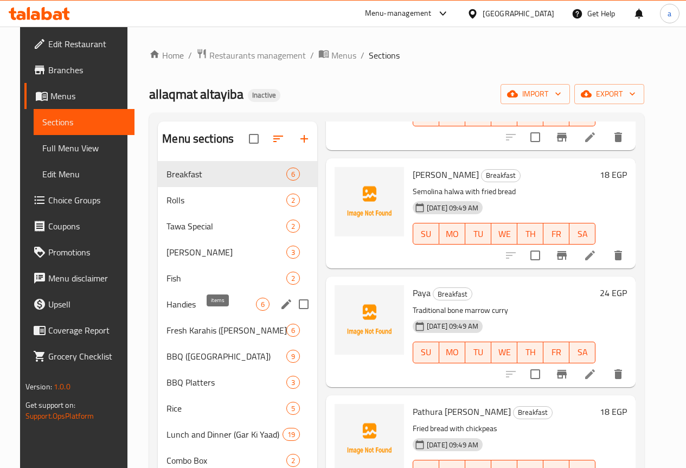
click at [257, 310] on span "6" at bounding box center [263, 304] width 12 height 10
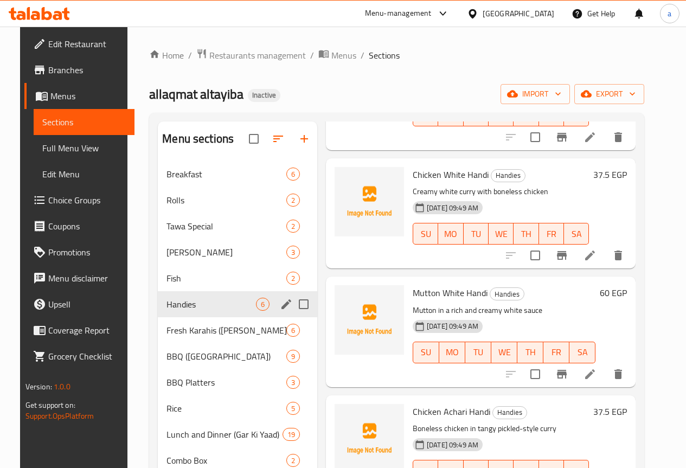
click at [292, 316] on input "Menu sections" at bounding box center [303, 304] width 23 height 23
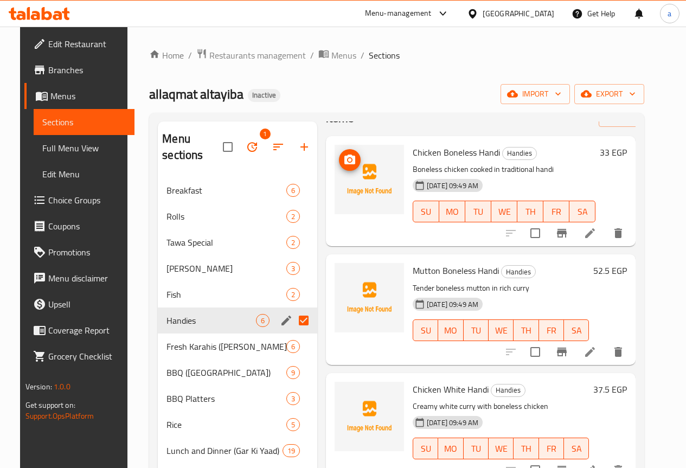
scroll to position [54, 0]
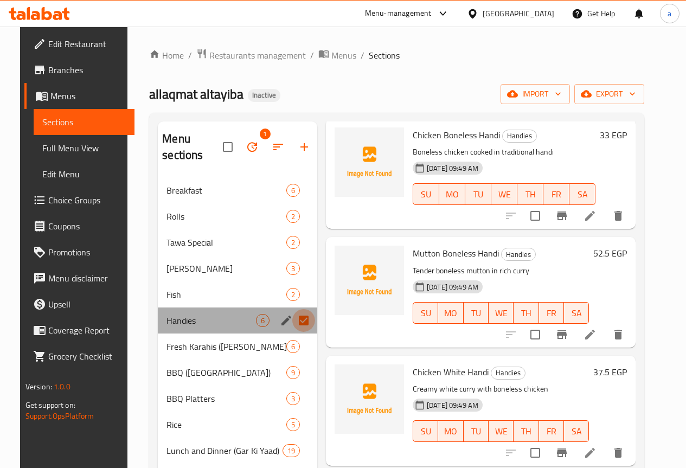
click at [292, 320] on input "Menu sections" at bounding box center [303, 320] width 23 height 23
checkbox input "false"
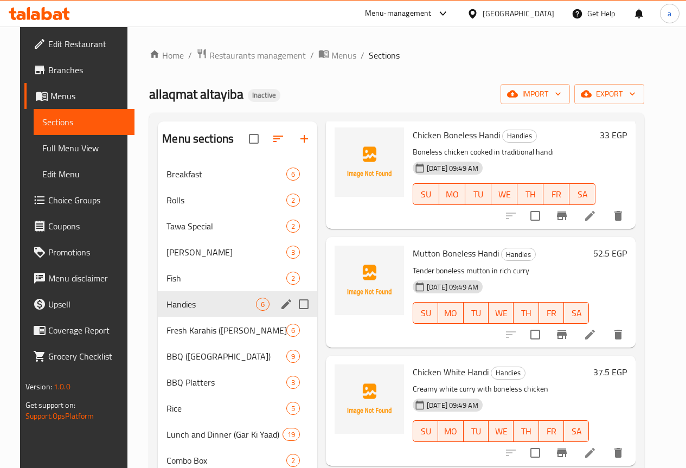
click at [280, 311] on icon "edit" at bounding box center [286, 304] width 13 height 13
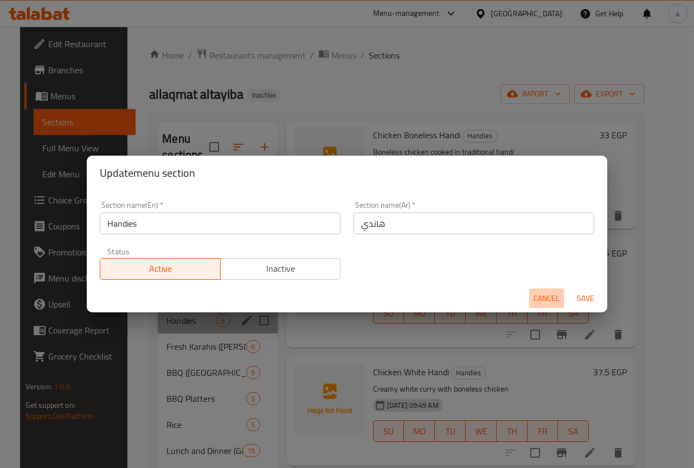
click at [552, 297] on span "Cancel" at bounding box center [547, 299] width 26 height 14
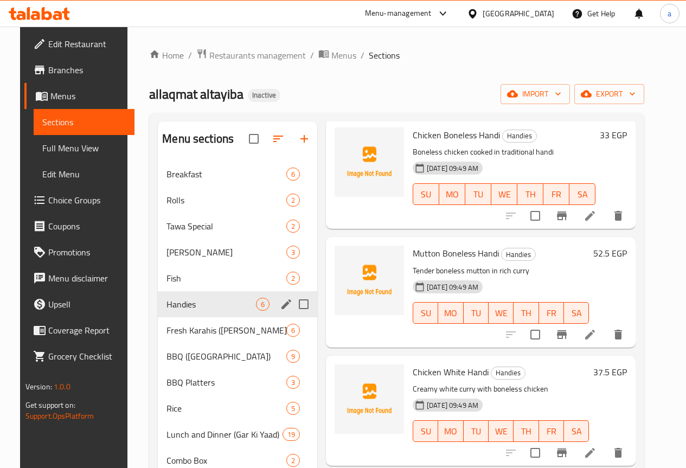
click at [186, 311] on span "Handies" at bounding box center [212, 304] width 90 height 13
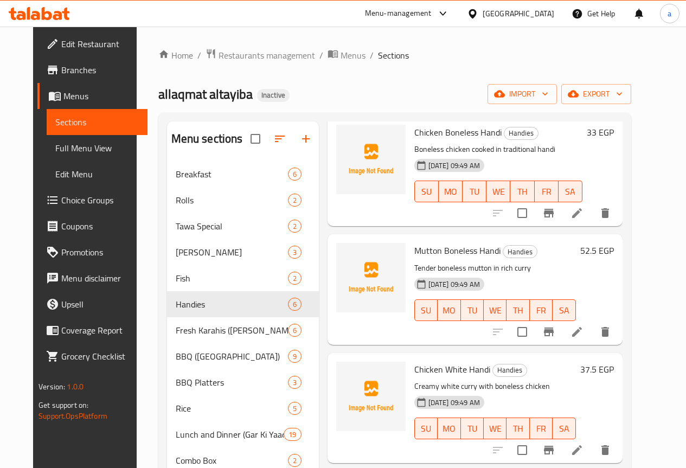
scroll to position [0, 0]
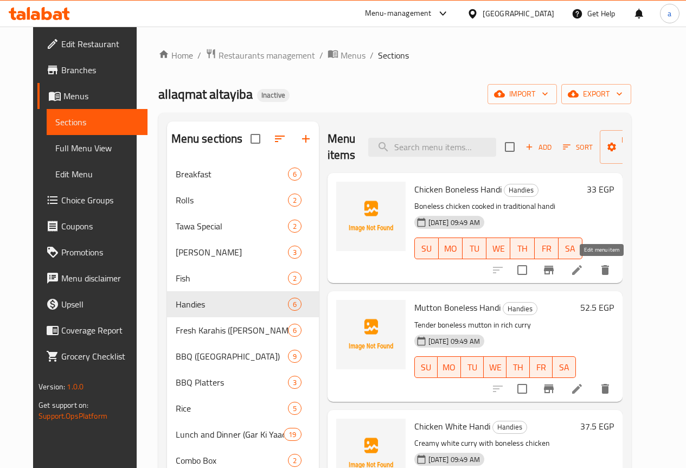
click at [582, 273] on icon at bounding box center [577, 270] width 10 height 10
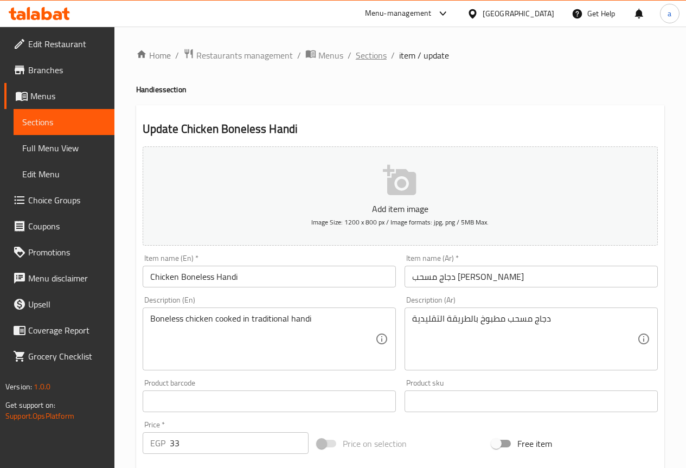
click at [372, 58] on span "Sections" at bounding box center [371, 55] width 31 height 13
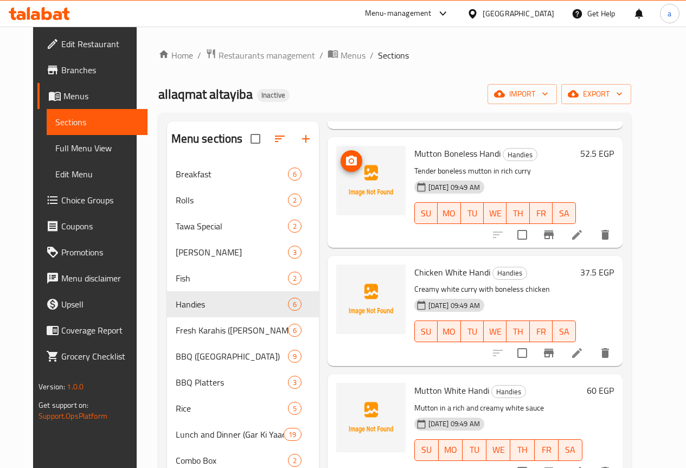
scroll to position [163, 0]
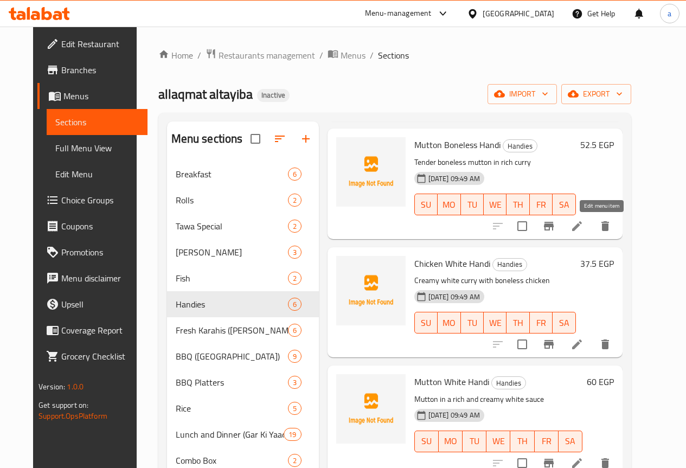
click at [582, 227] on icon at bounding box center [577, 226] width 10 height 10
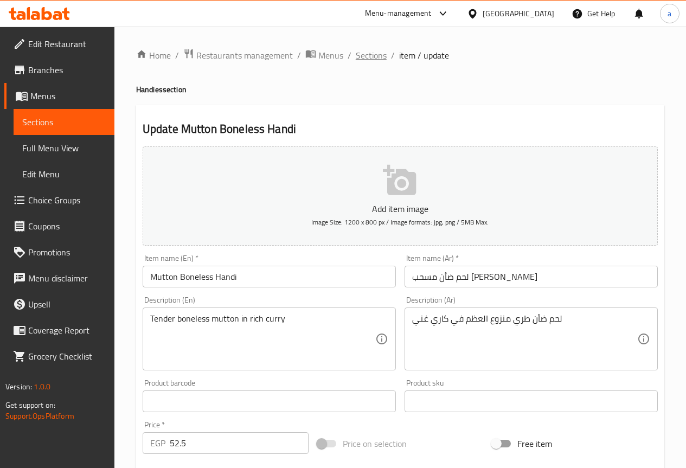
click at [367, 60] on span "Sections" at bounding box center [371, 55] width 31 height 13
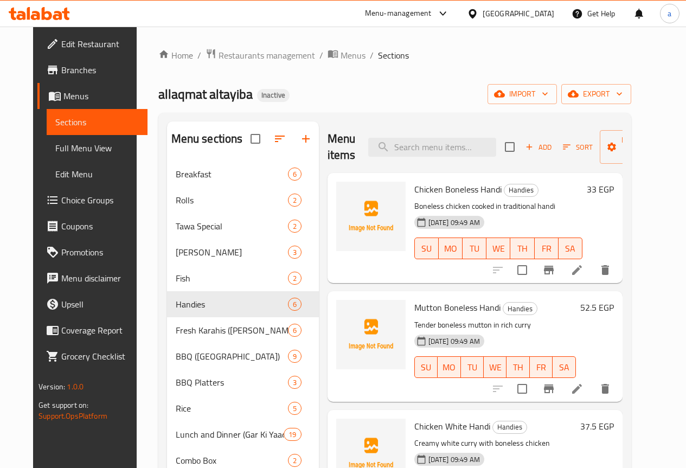
click at [387, 73] on div "Home / Restaurants management / Menus / Sections allaqmat altayiba Inactive imp…" at bounding box center [394, 332] width 473 height 569
click at [381, 79] on div "Home / Restaurants management / Menus / Sections allaqmat altayiba Inactive imp…" at bounding box center [394, 332] width 473 height 569
click at [428, 71] on div "Home / Restaurants management / Menus / Sections allaqmat altayiba Inactive imp…" at bounding box center [394, 332] width 473 height 569
click at [505, 90] on icon "button" at bounding box center [499, 93] width 11 height 11
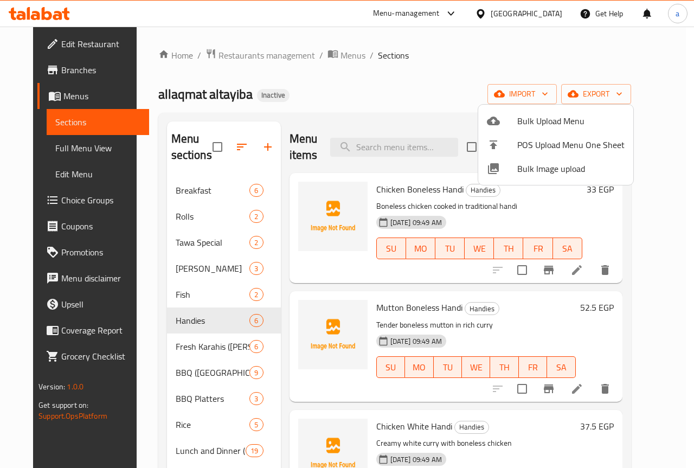
click at [402, 74] on div at bounding box center [347, 234] width 694 height 468
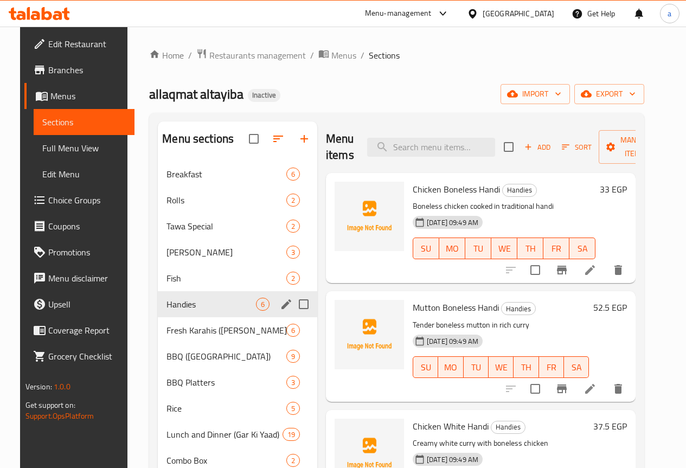
click at [199, 311] on span "Handies" at bounding box center [212, 304] width 90 height 13
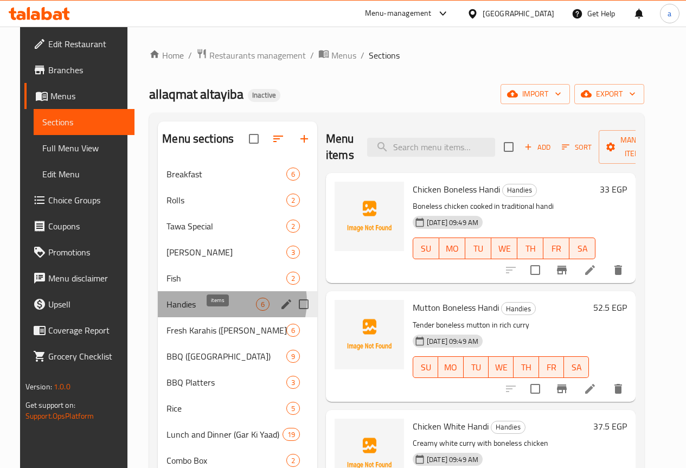
click at [257, 310] on span "6" at bounding box center [263, 304] width 12 height 10
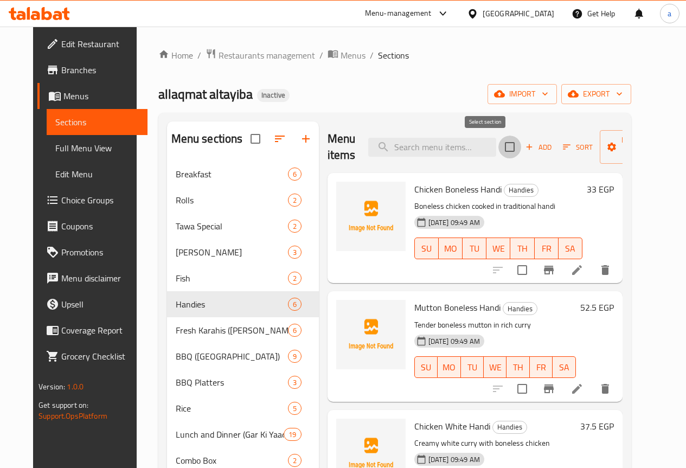
click at [499, 144] on input "checkbox" at bounding box center [510, 147] width 23 height 23
checkbox input "true"
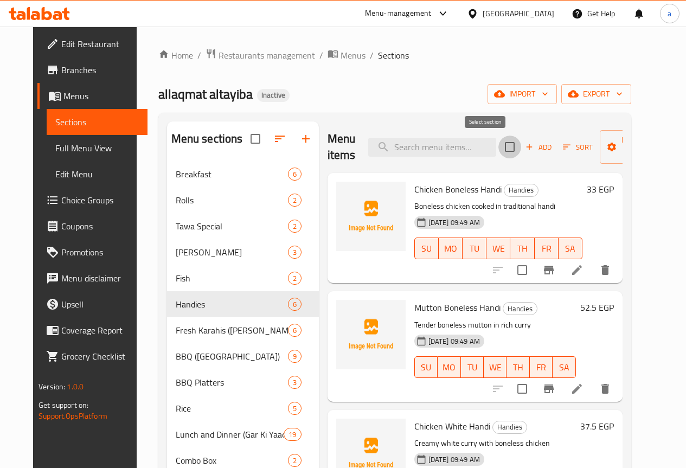
checkbox input "true"
click at [499, 155] on input "checkbox" at bounding box center [510, 147] width 23 height 23
checkbox input "false"
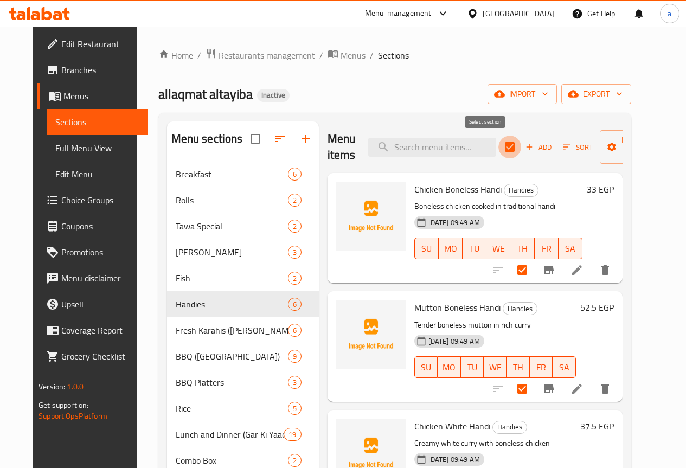
checkbox input "false"
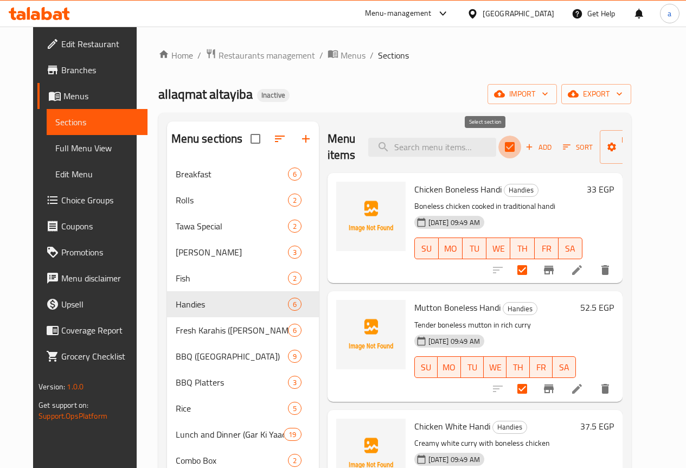
checkbox input "false"
click at [499, 155] on input "checkbox" at bounding box center [510, 147] width 23 height 23
checkbox input "true"
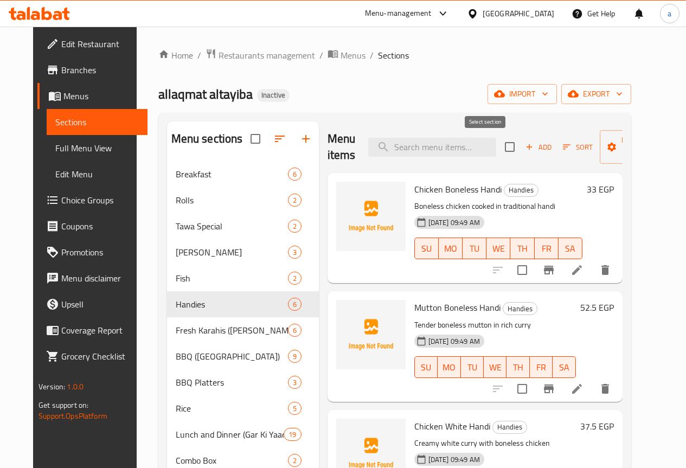
checkbox input "true"
click at [499, 155] on input "checkbox" at bounding box center [510, 147] width 23 height 23
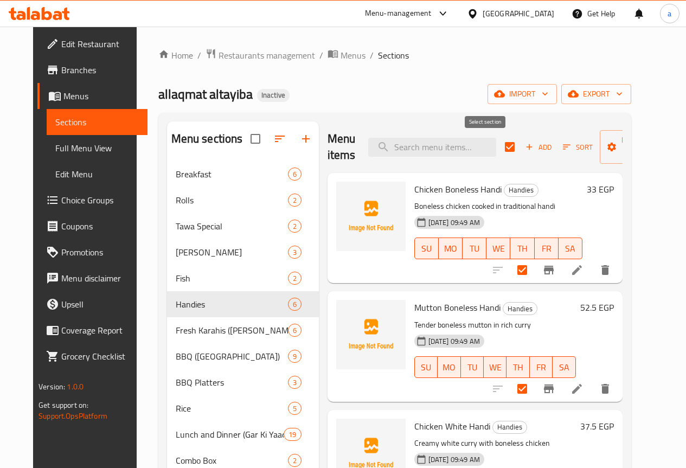
checkbox input "false"
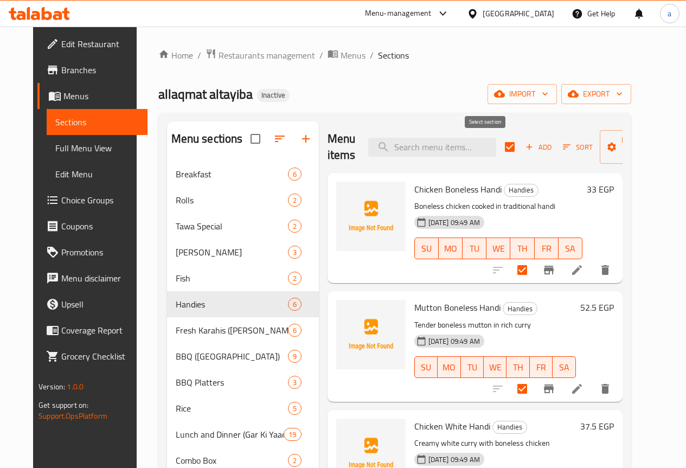
checkbox input "false"
click at [499, 155] on input "checkbox" at bounding box center [510, 147] width 23 height 23
checkbox input "true"
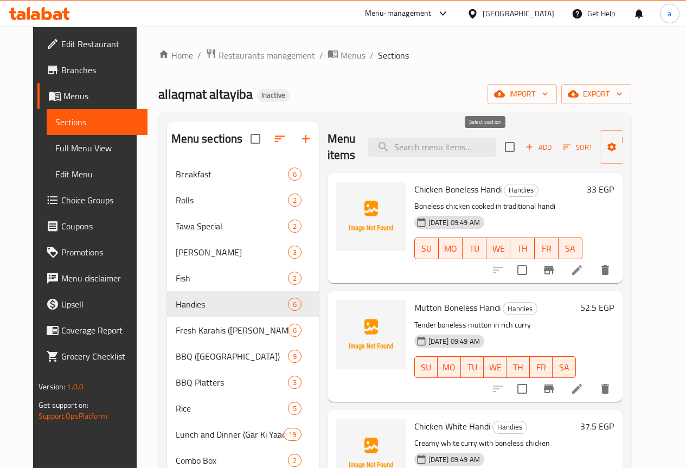
checkbox input "true"
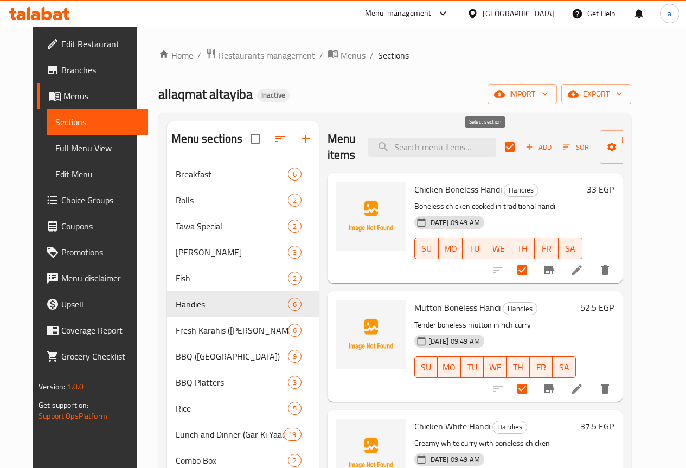
click at [499, 155] on input "checkbox" at bounding box center [510, 147] width 23 height 23
checkbox input "false"
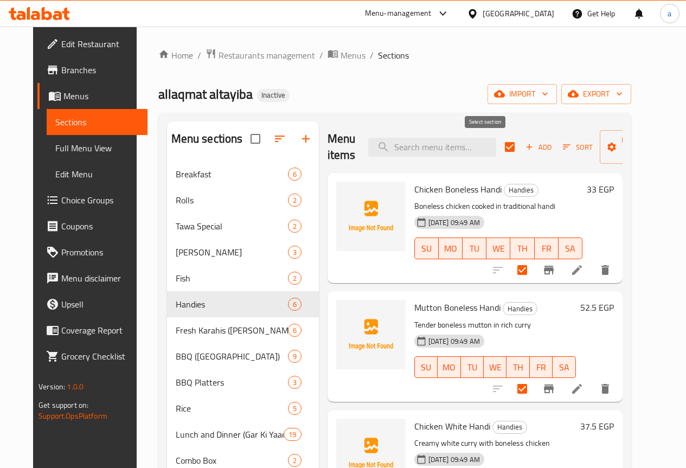
checkbox input "false"
click at [499, 154] on input "checkbox" at bounding box center [510, 147] width 23 height 23
checkbox input "true"
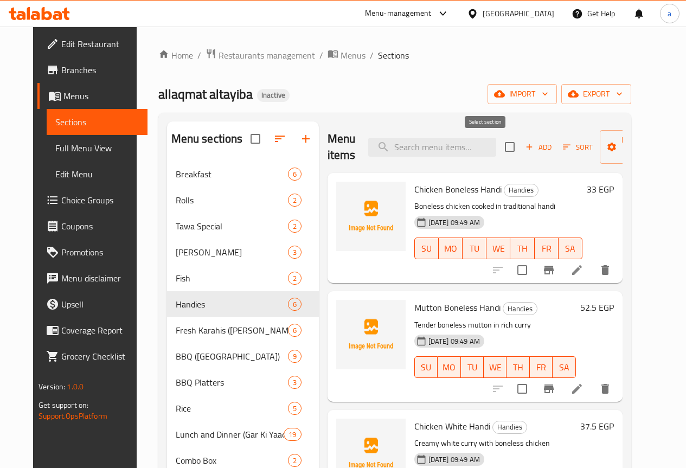
checkbox input "true"
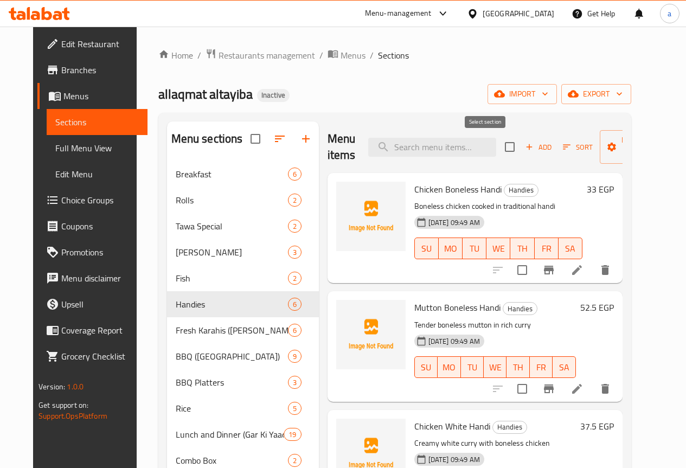
checkbox input "true"
click at [499, 154] on input "checkbox" at bounding box center [510, 147] width 23 height 23
checkbox input "false"
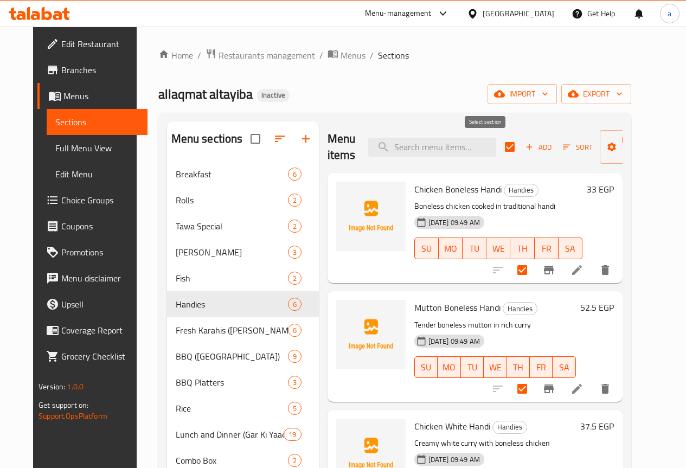
checkbox input "false"
click at [499, 154] on input "checkbox" at bounding box center [510, 147] width 23 height 23
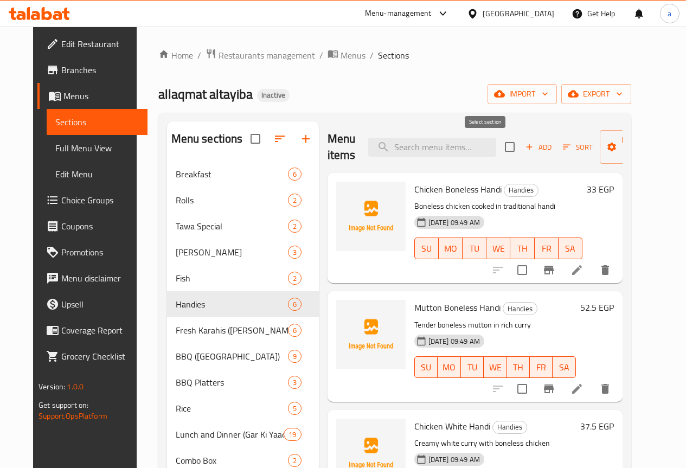
checkbox input "true"
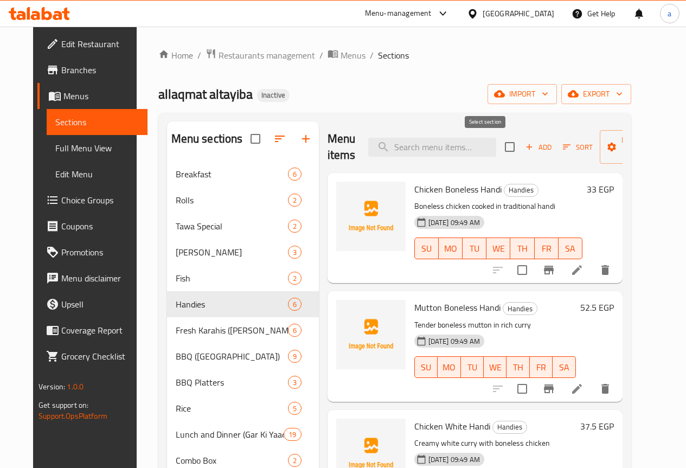
checkbox input "true"
click at [499, 154] on input "checkbox" at bounding box center [510, 147] width 23 height 23
checkbox input "false"
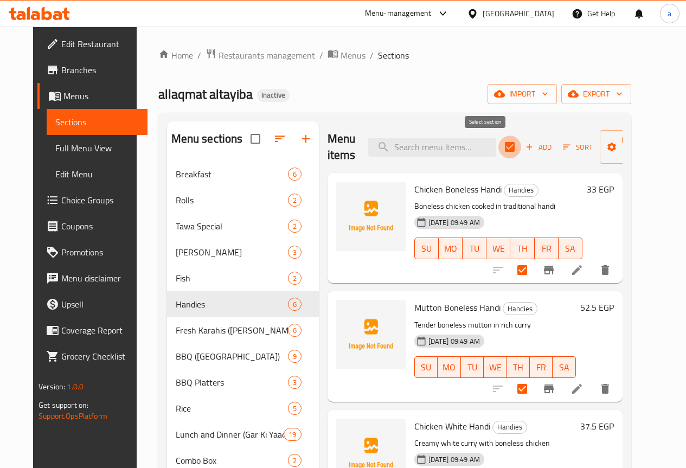
checkbox input "false"
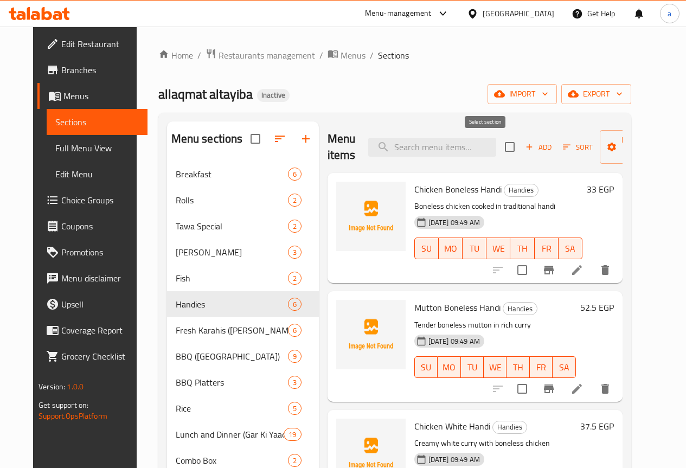
click at [499, 154] on input "checkbox" at bounding box center [510, 147] width 23 height 23
checkbox input "true"
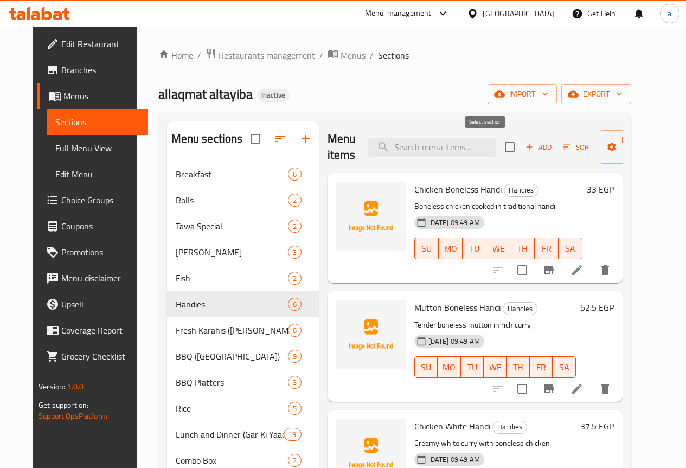
checkbox input "true"
click at [499, 154] on input "checkbox" at bounding box center [510, 147] width 23 height 23
checkbox input "false"
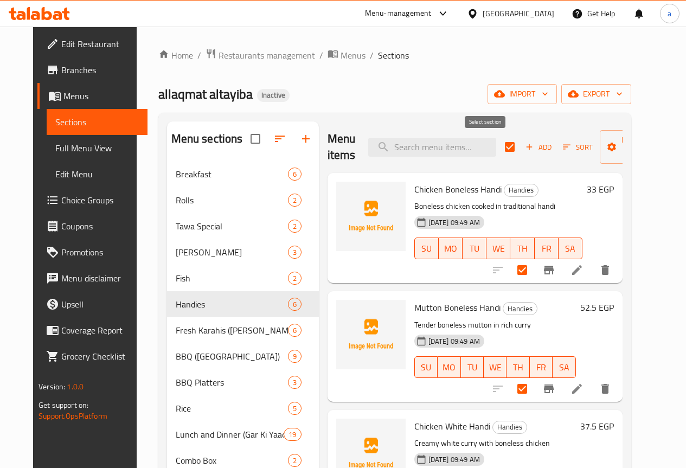
checkbox input "false"
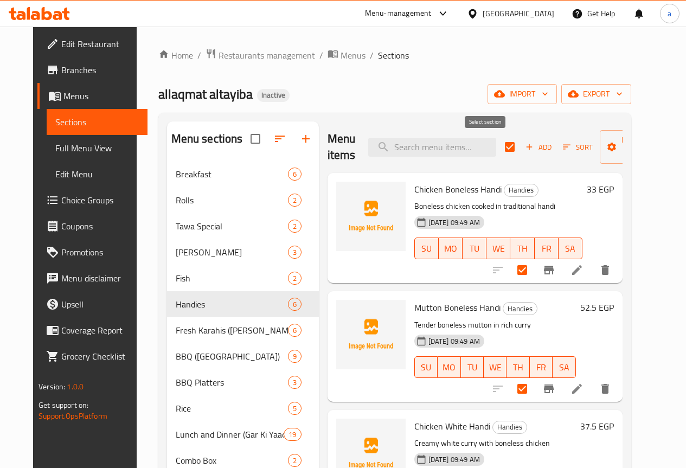
checkbox input "false"
